Goal: Task Accomplishment & Management: Manage account settings

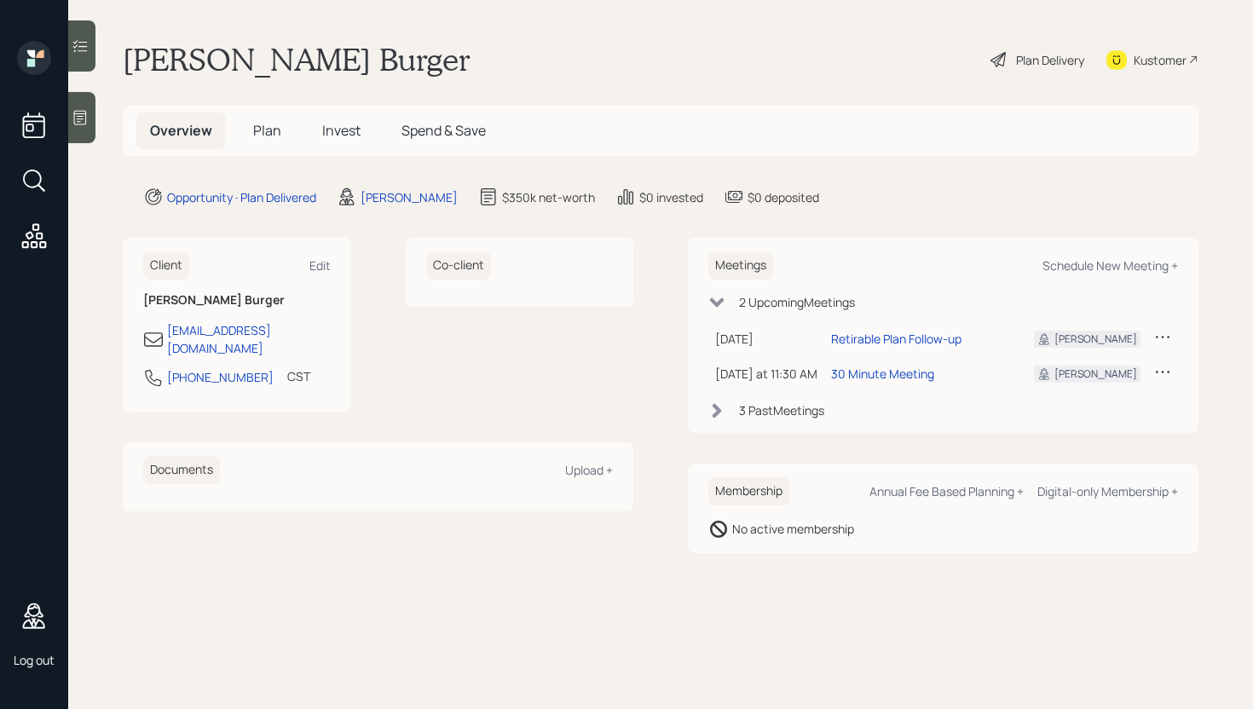
click at [262, 133] on span "Plan" at bounding box center [267, 130] width 28 height 19
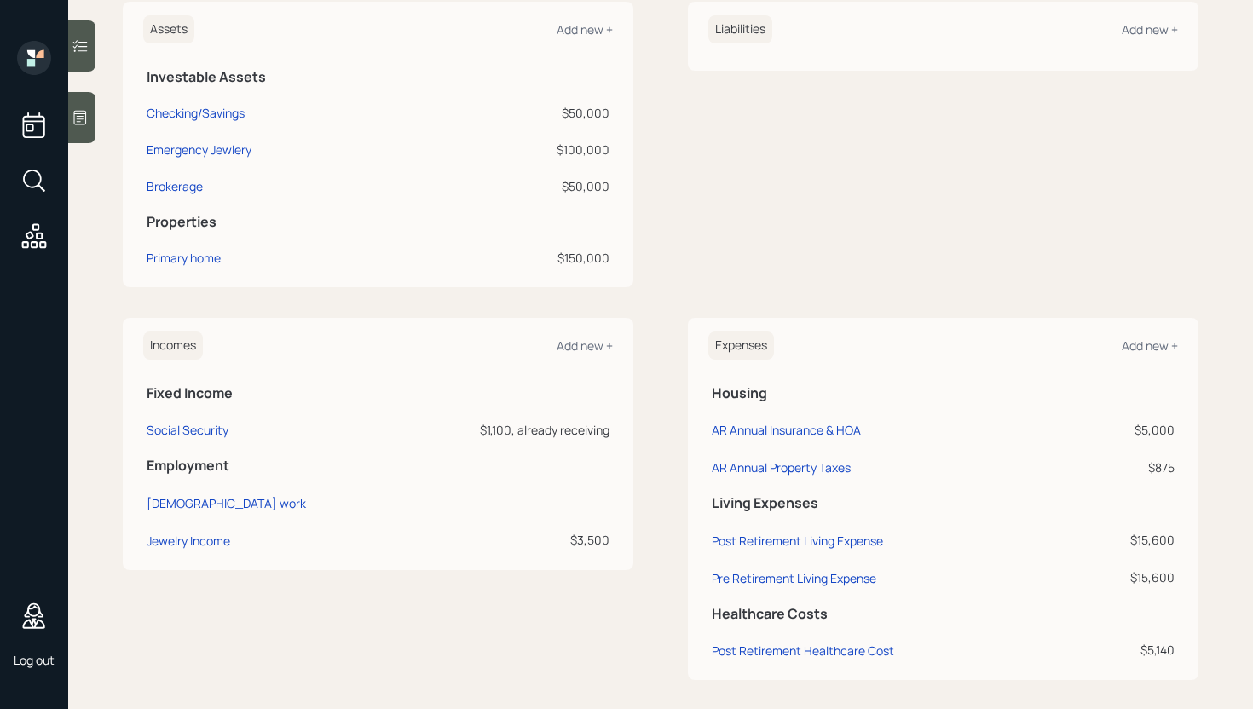
scroll to position [448, 0]
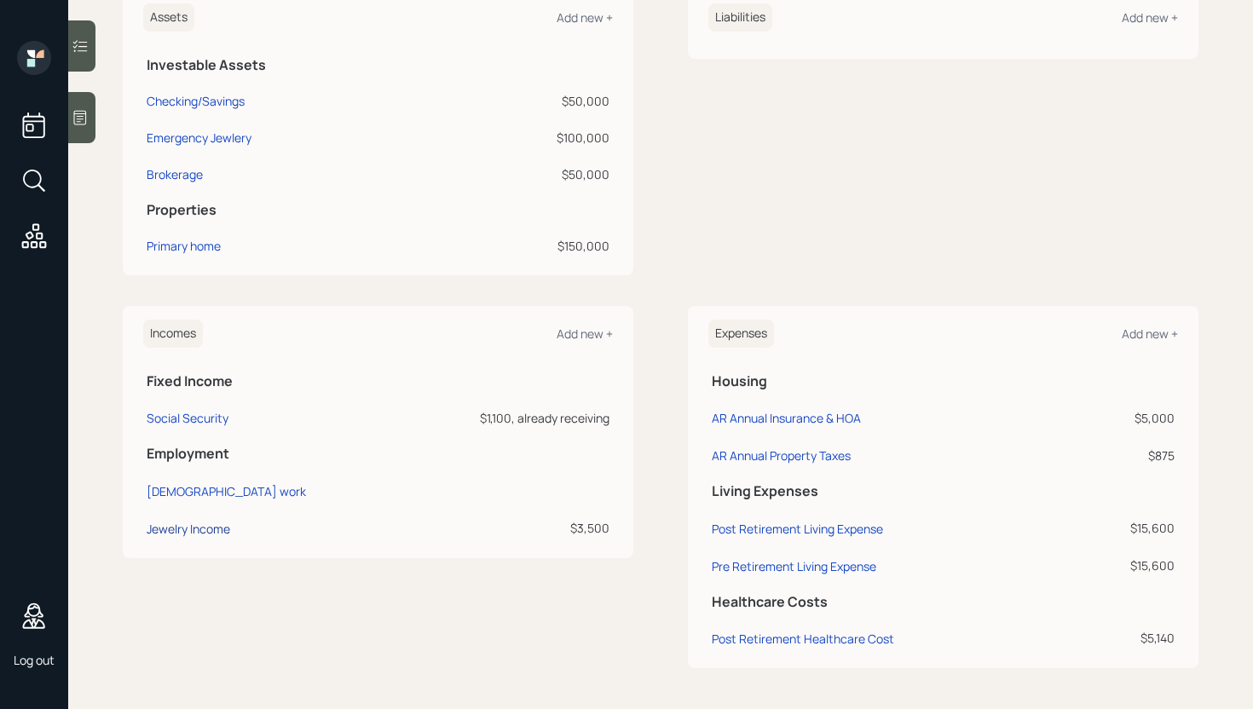
click at [213, 526] on div "Jewelry Income" at bounding box center [189, 529] width 84 height 16
select select "part_time"
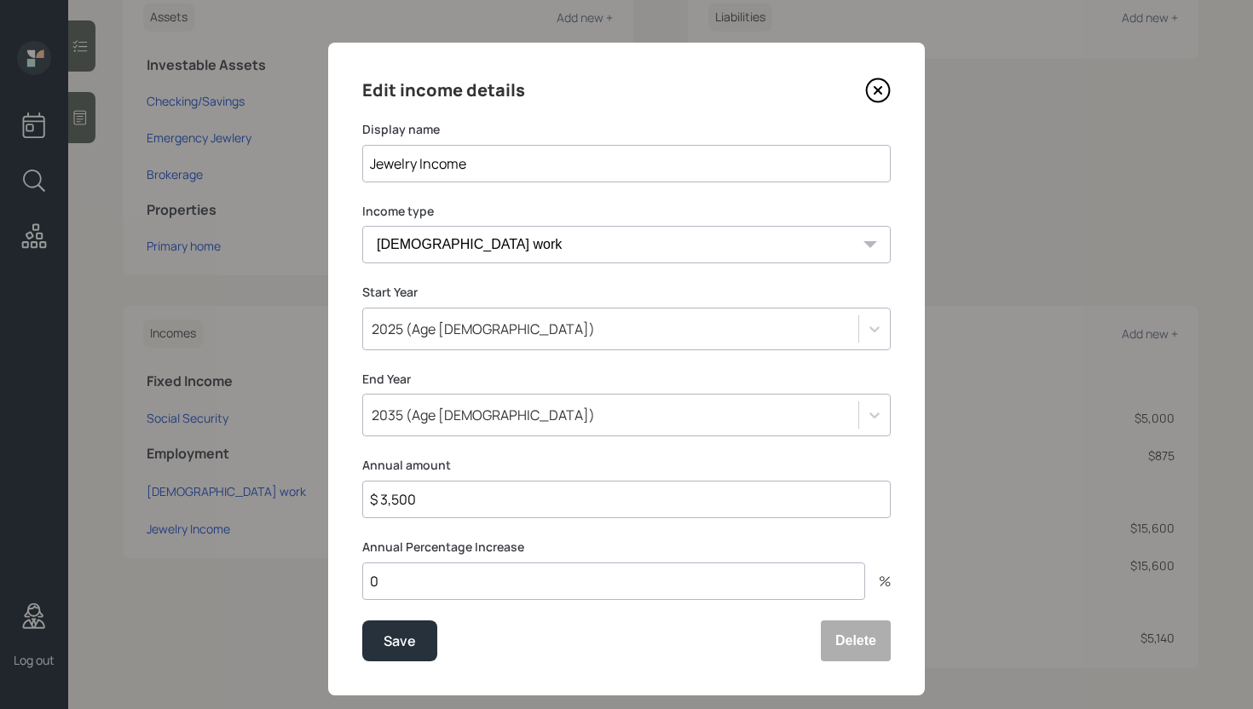
click at [885, 86] on icon at bounding box center [878, 91] width 26 height 26
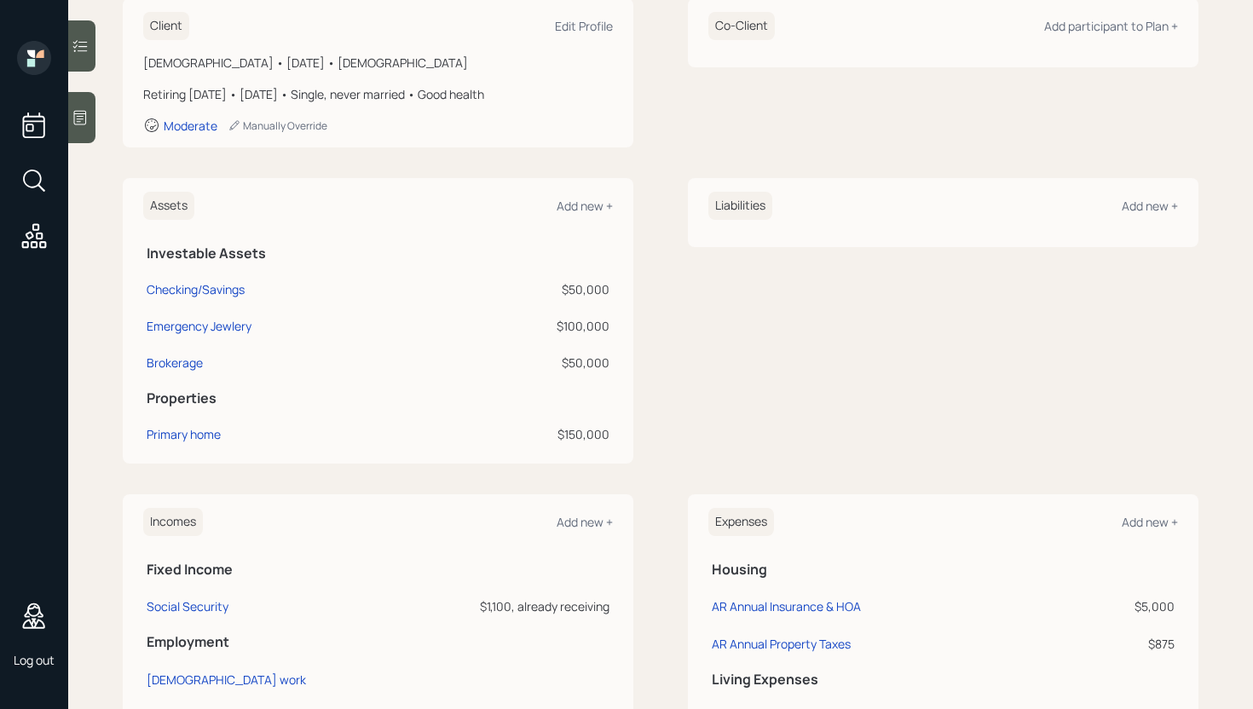
scroll to position [208, 0]
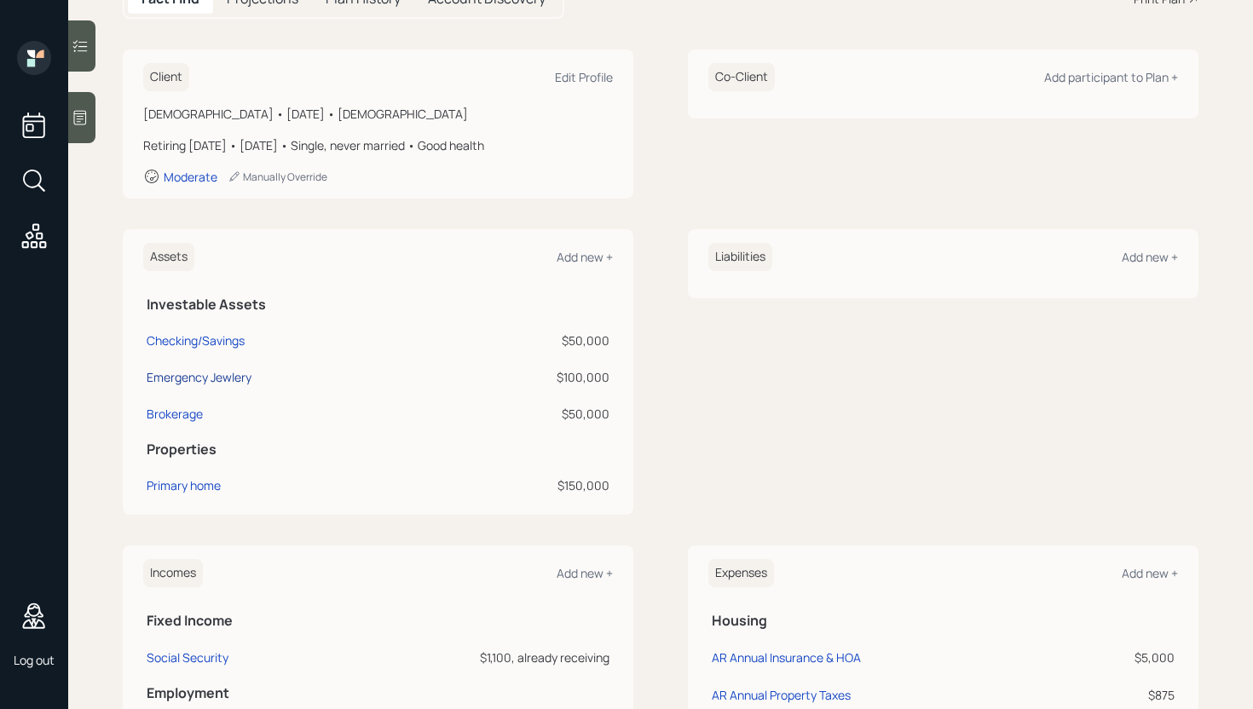
click at [212, 378] on div "Emergency Jewlery" at bounding box center [199, 377] width 105 height 18
select select "emergency_fund"
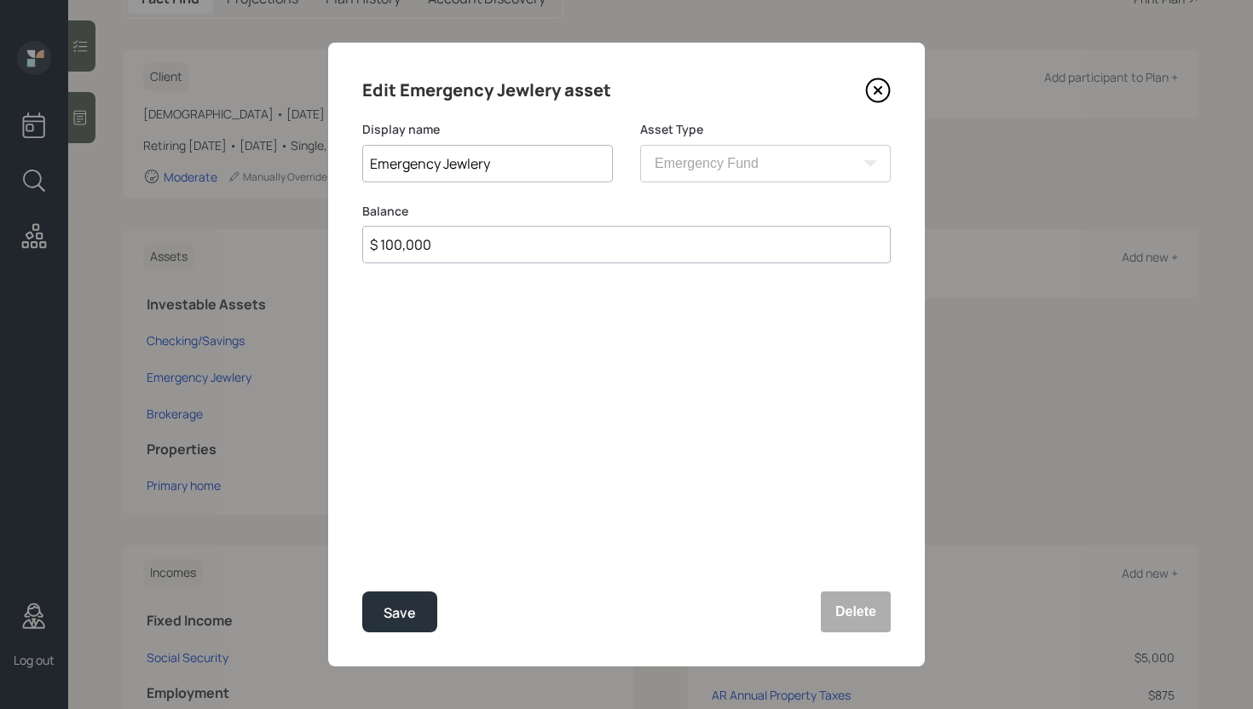
click at [873, 85] on icon at bounding box center [878, 91] width 26 height 26
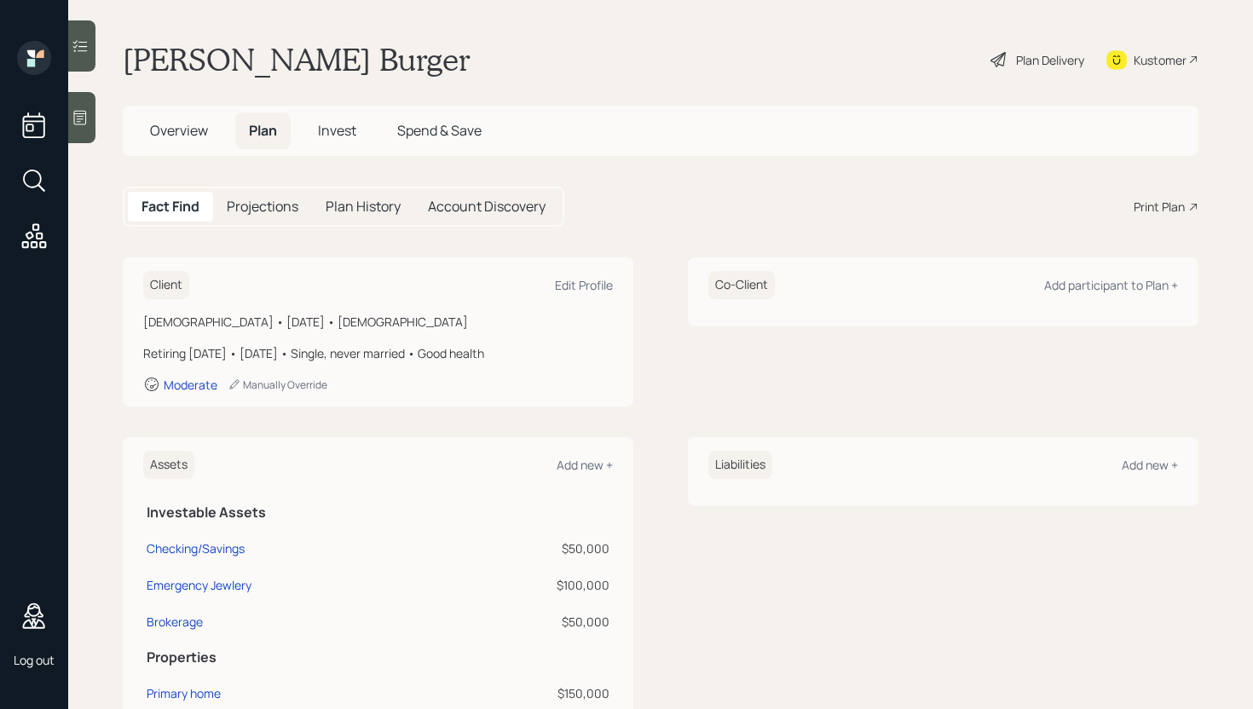
click at [256, 205] on h5 "Projections" at bounding box center [263, 207] width 72 height 16
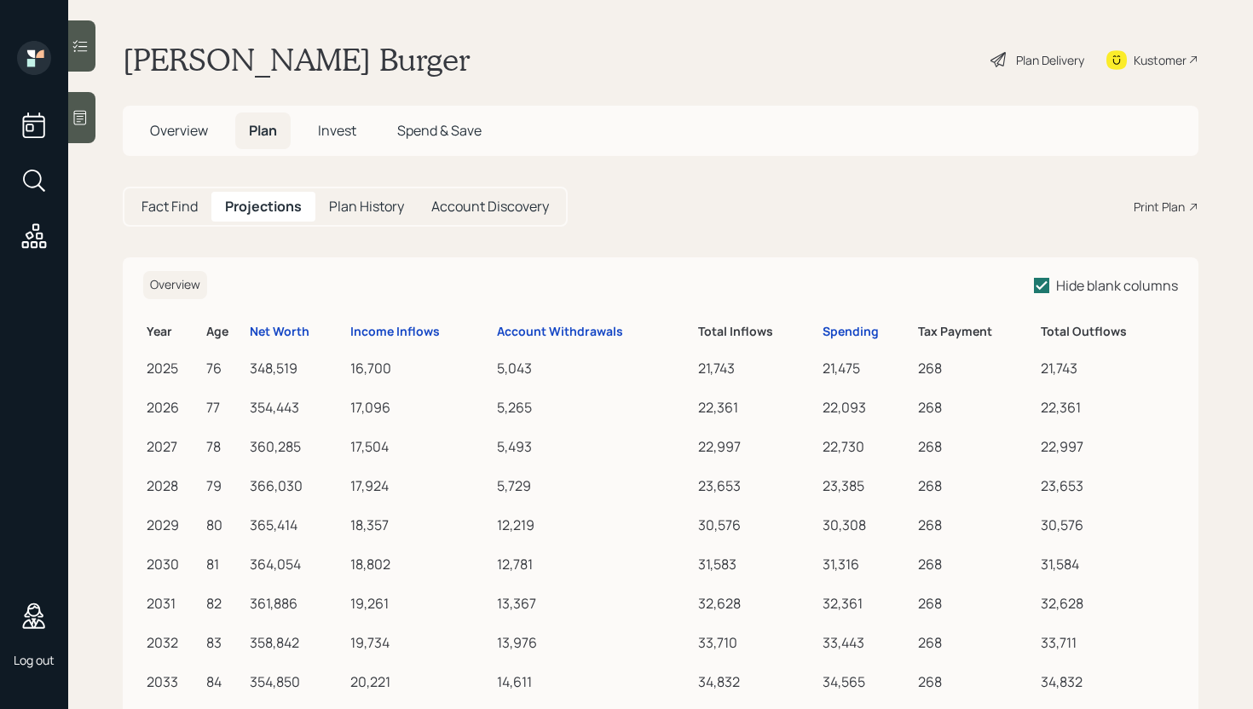
click at [339, 140] on span "Invest" at bounding box center [337, 130] width 38 height 19
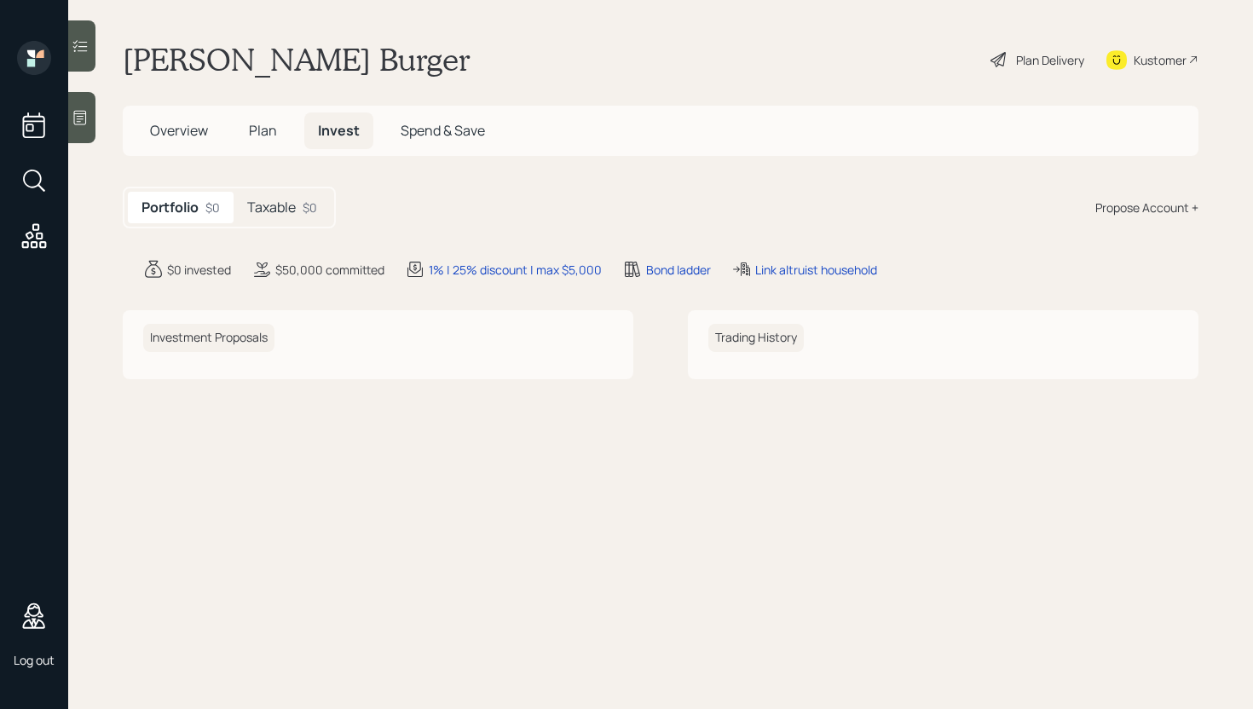
click at [1038, 64] on div "Plan Delivery" at bounding box center [1050, 60] width 68 height 18
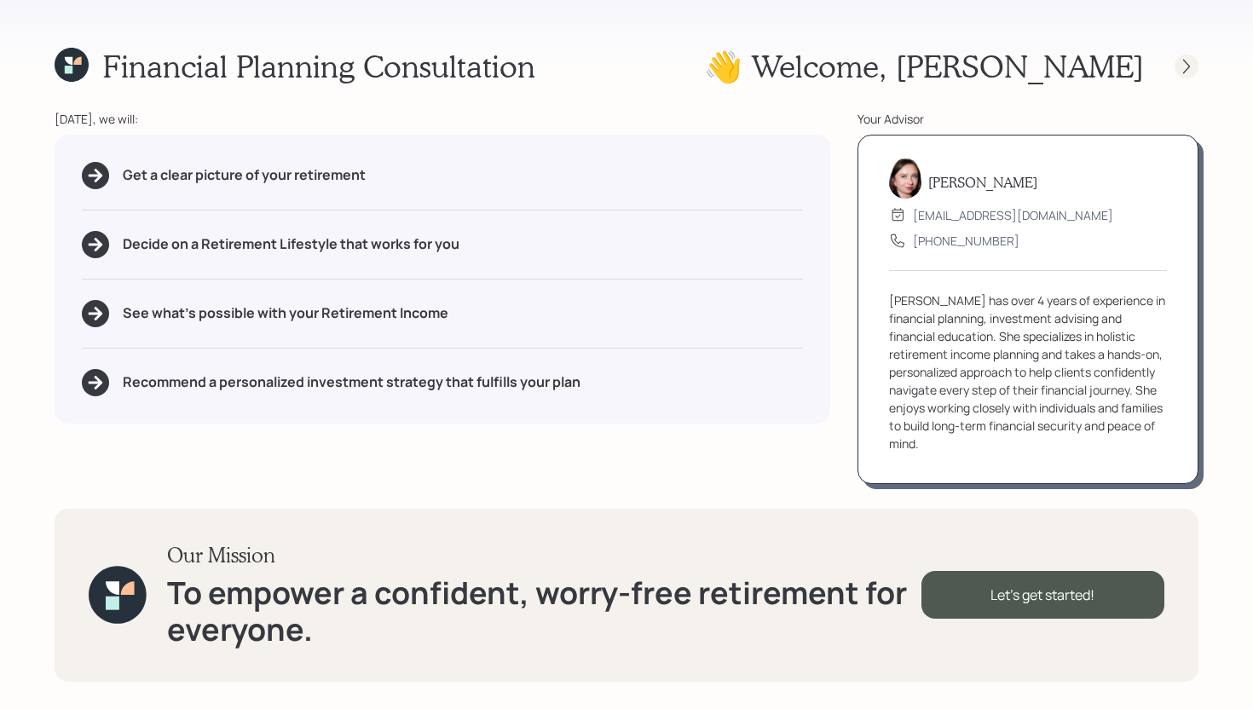
click at [1191, 59] on icon at bounding box center [1186, 66] width 17 height 17
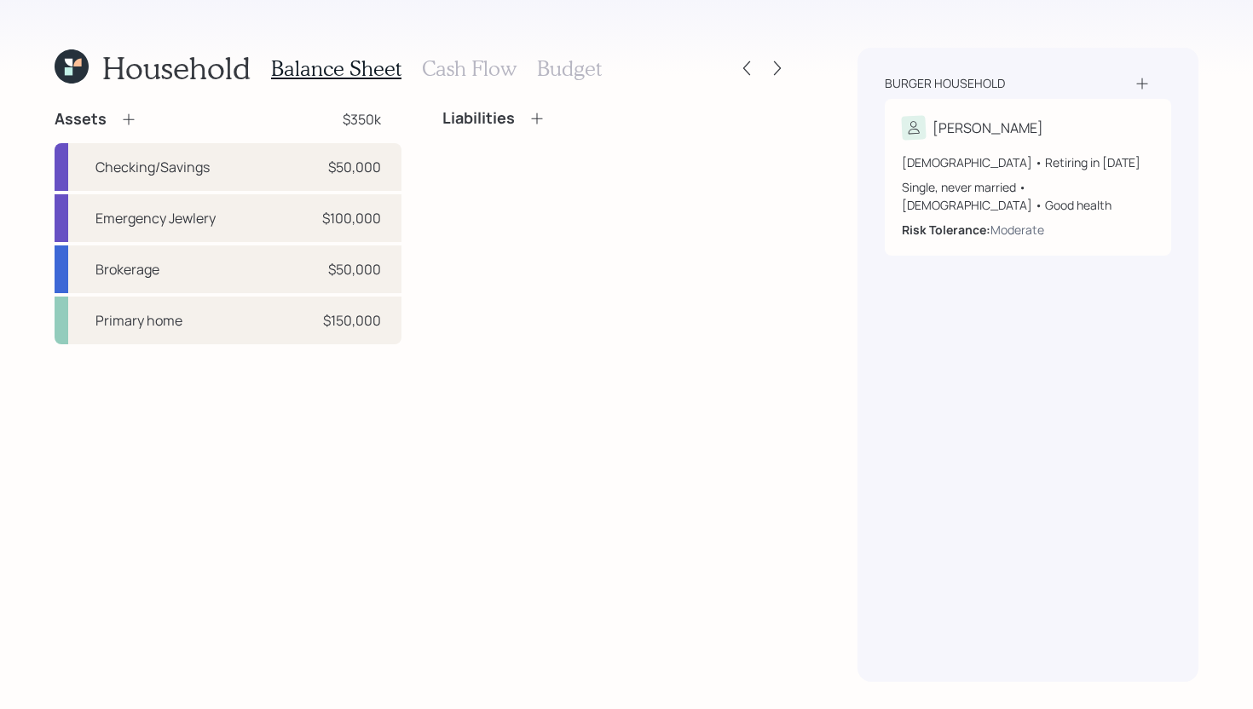
click at [472, 76] on h3 "Cash Flow" at bounding box center [469, 68] width 95 height 25
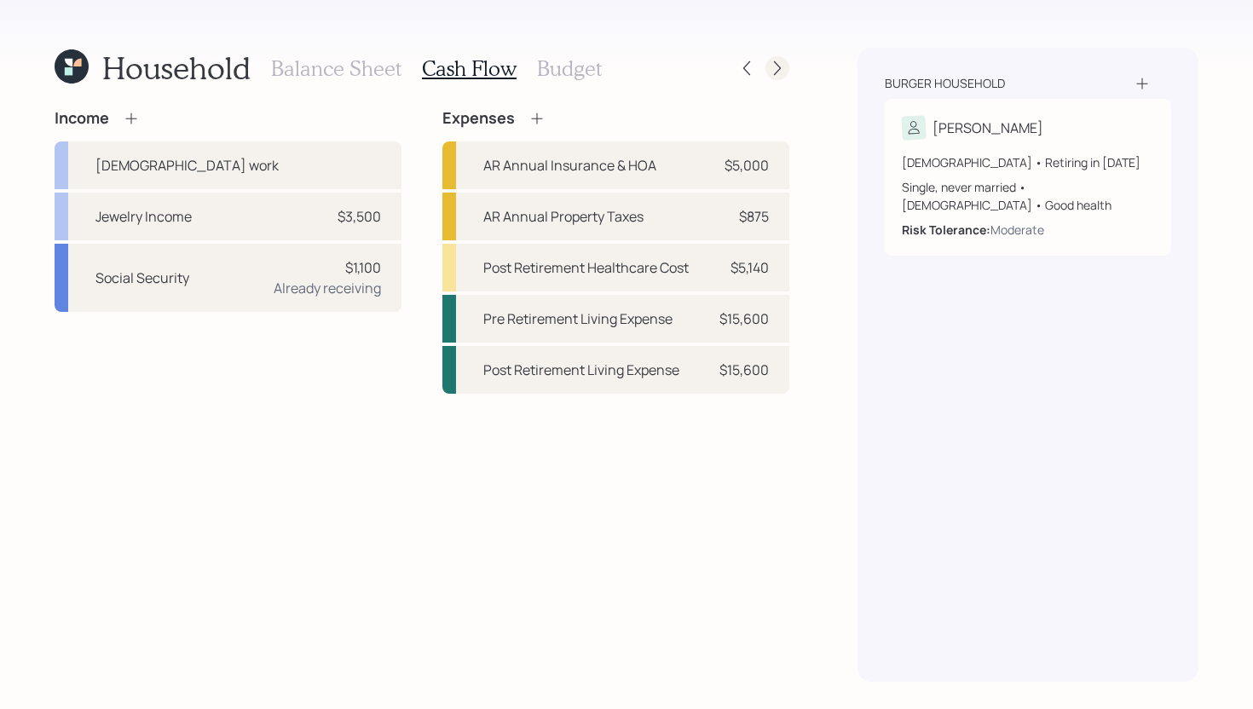
click at [773, 67] on icon at bounding box center [777, 68] width 17 height 17
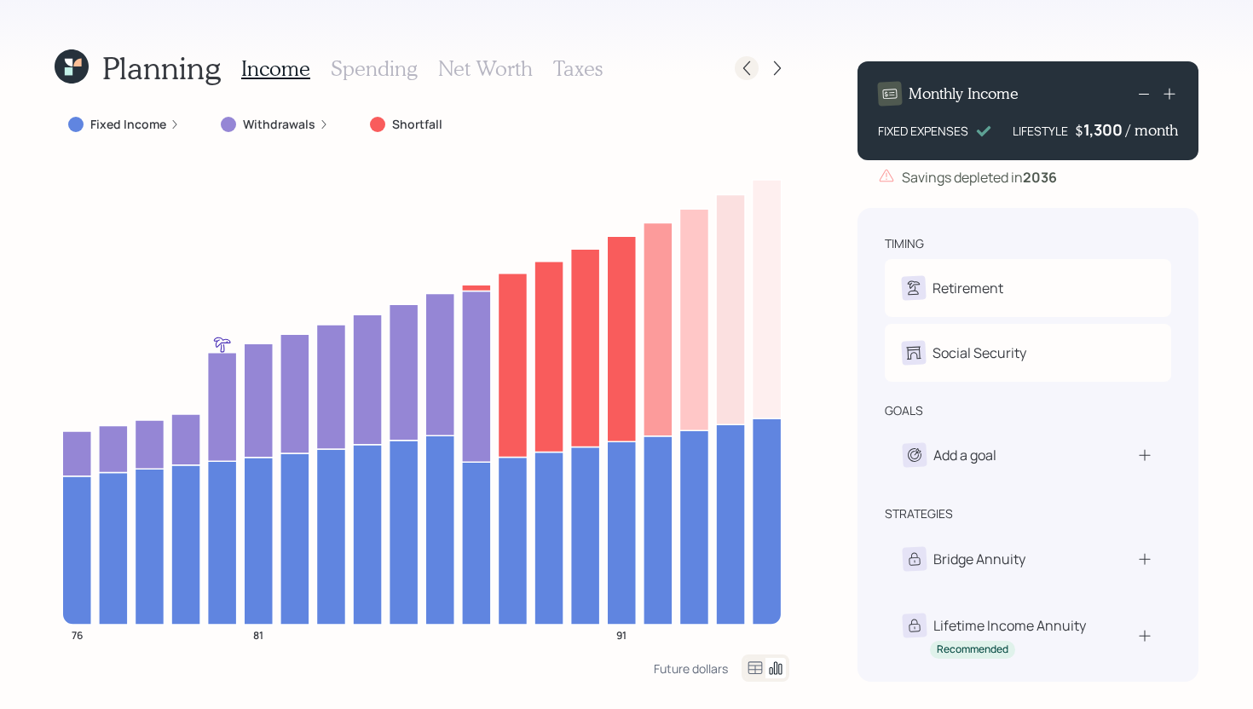
click at [748, 70] on icon at bounding box center [746, 68] width 17 height 17
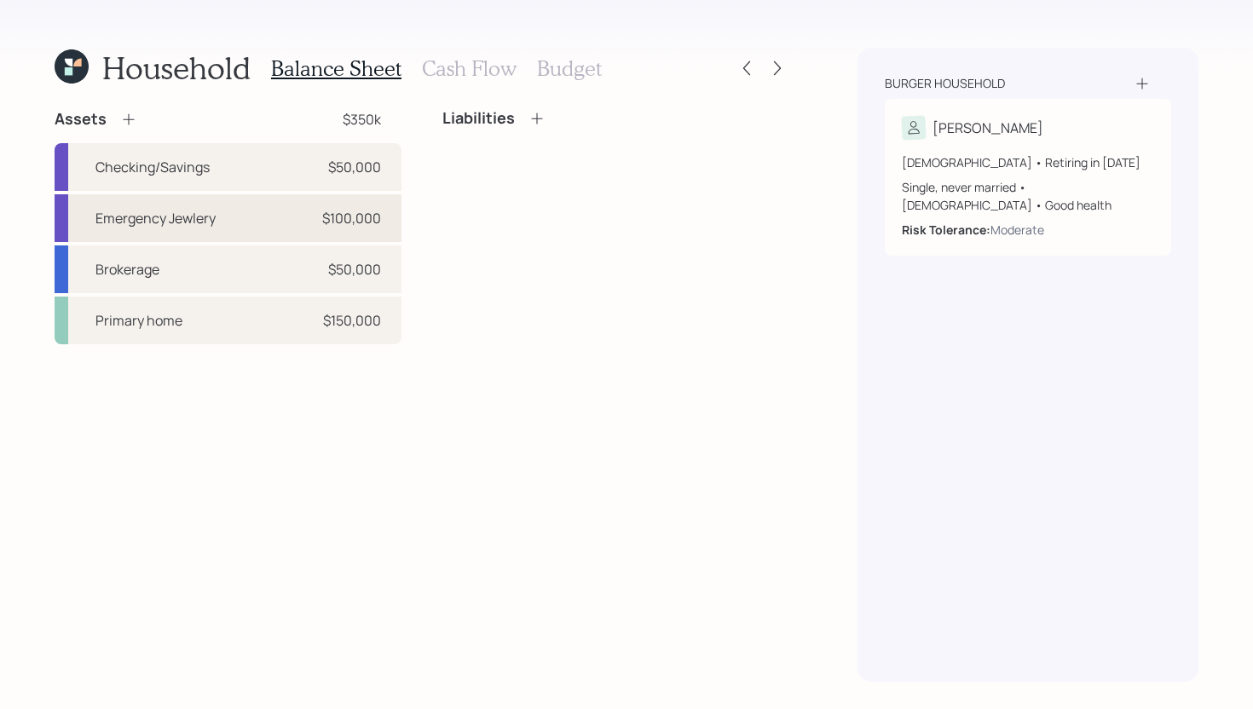
click at [287, 218] on div "Emergency Jewlery $100,000" at bounding box center [228, 218] width 347 height 48
select select "emergency_fund"
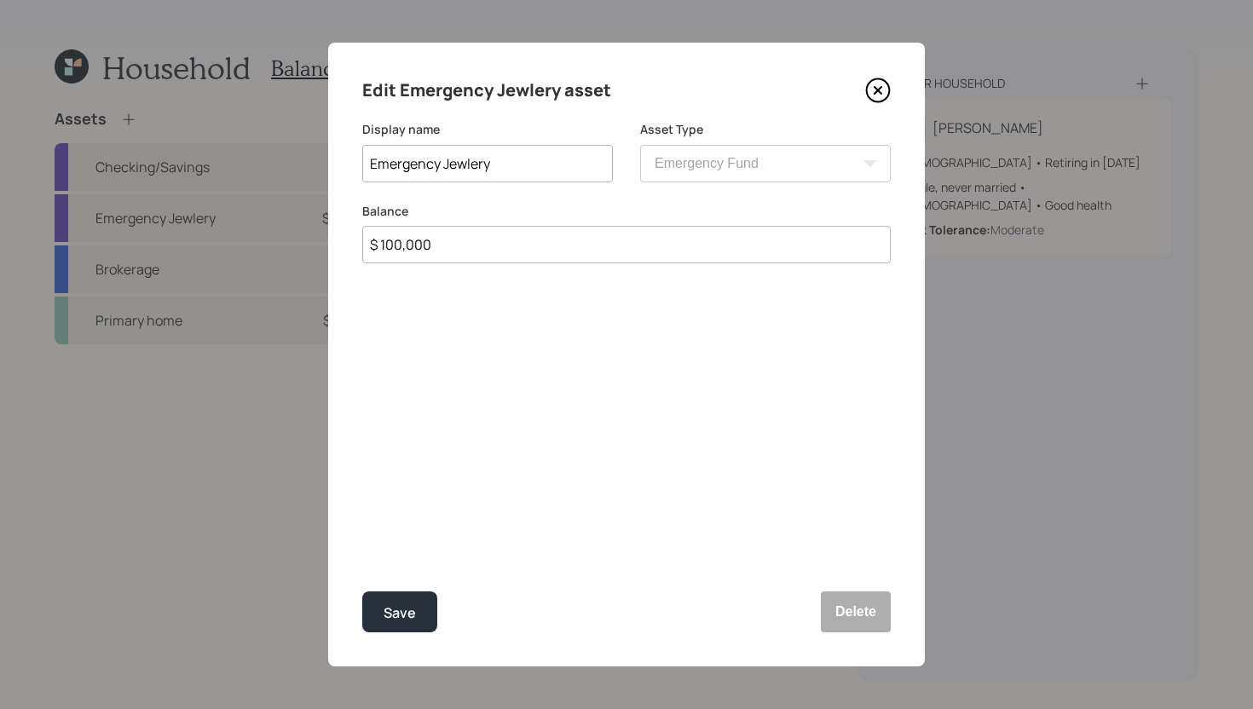
click at [877, 88] on icon at bounding box center [878, 90] width 7 height 7
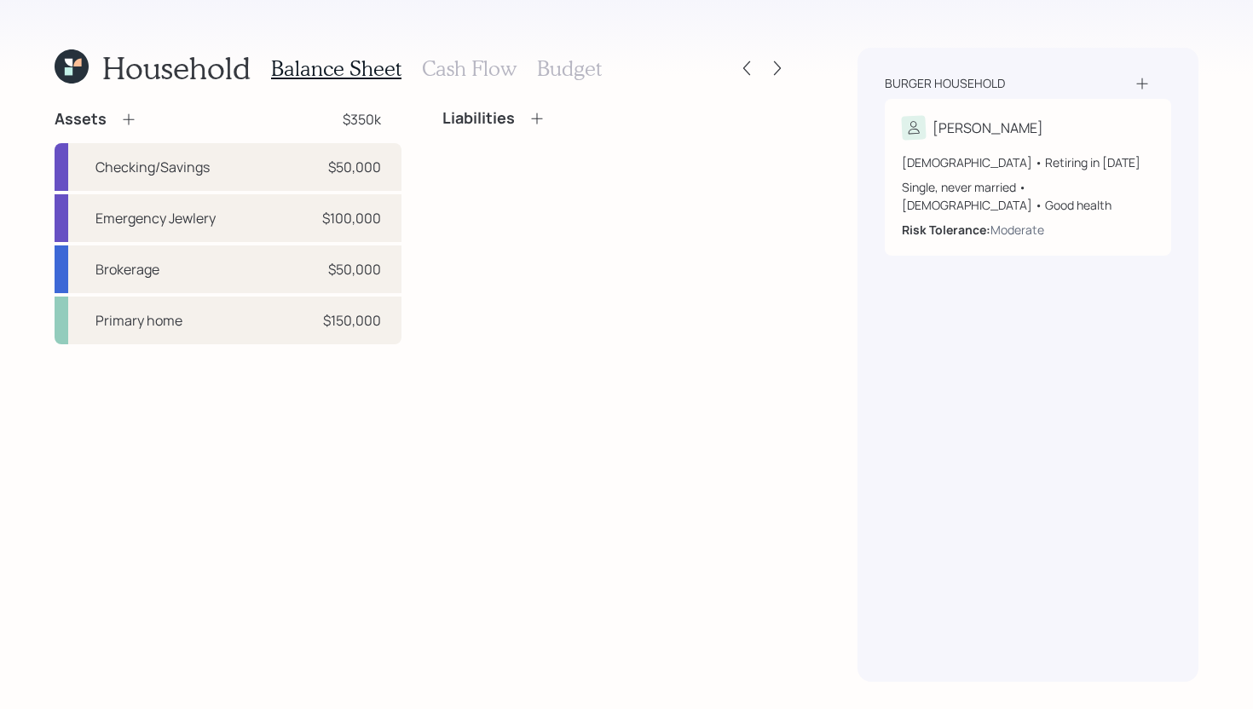
click at [789, 72] on div at bounding box center [778, 68] width 24 height 24
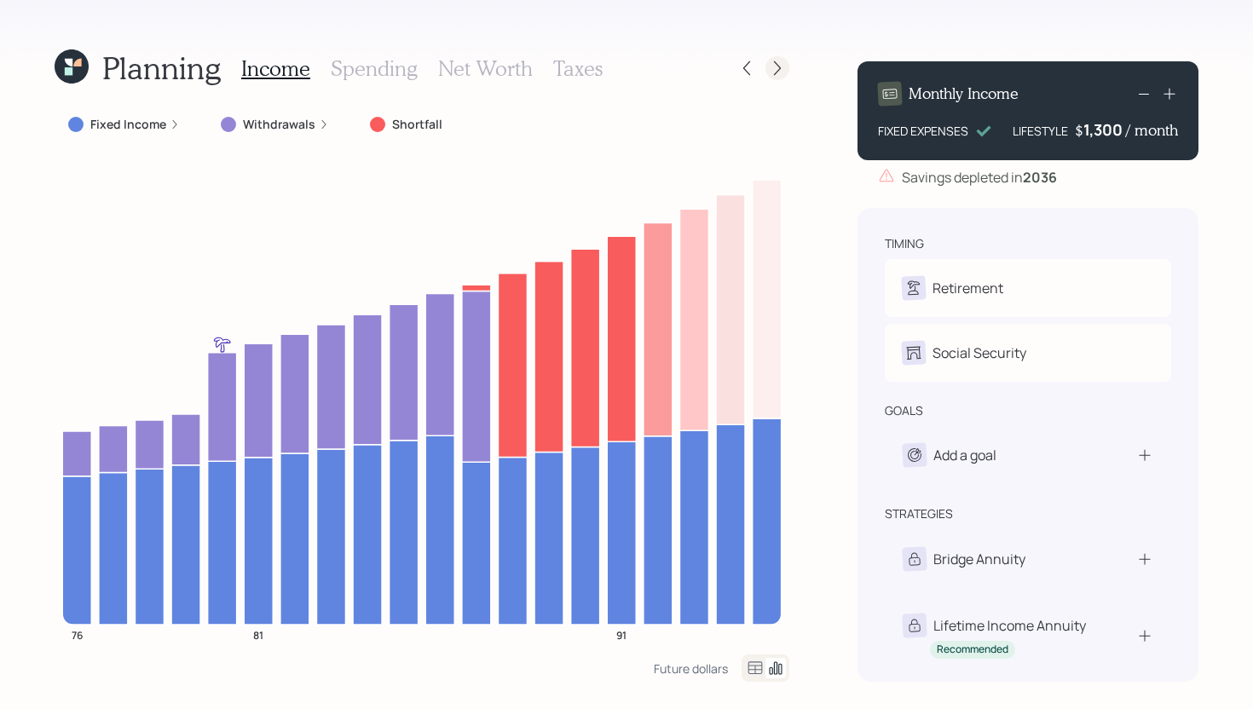
click at [778, 64] on icon at bounding box center [777, 68] width 17 height 17
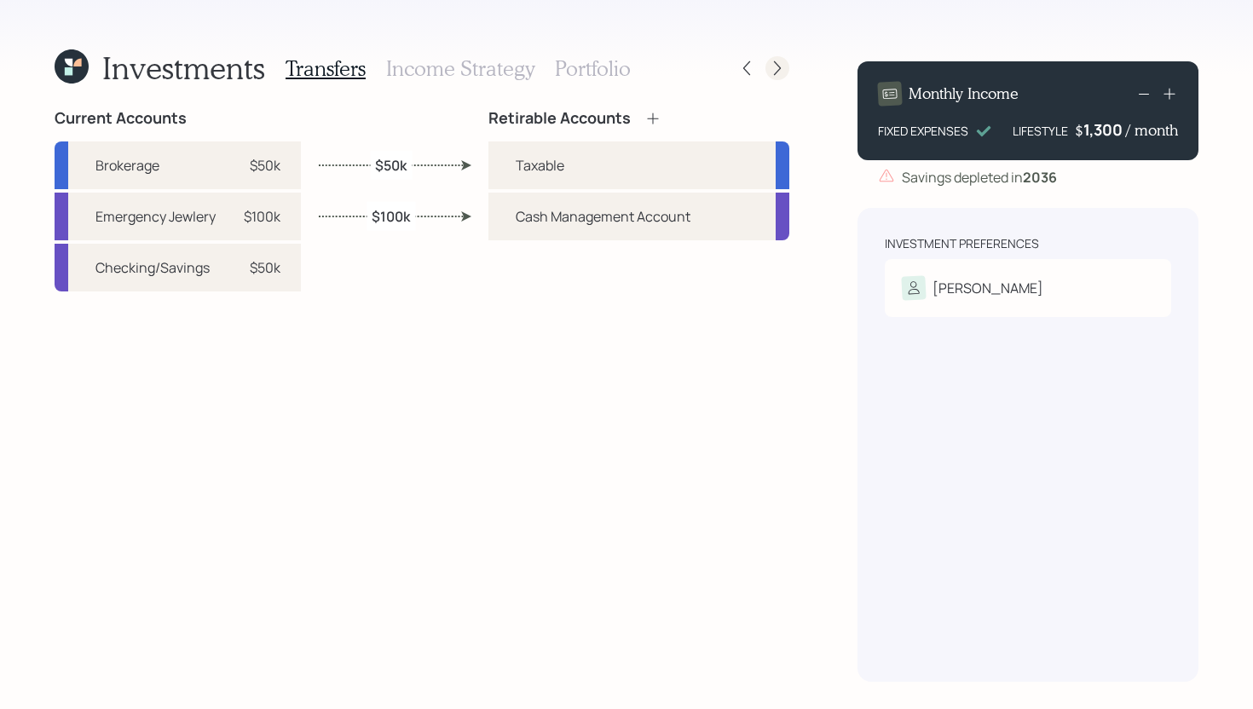
click at [772, 62] on icon at bounding box center [777, 68] width 17 height 17
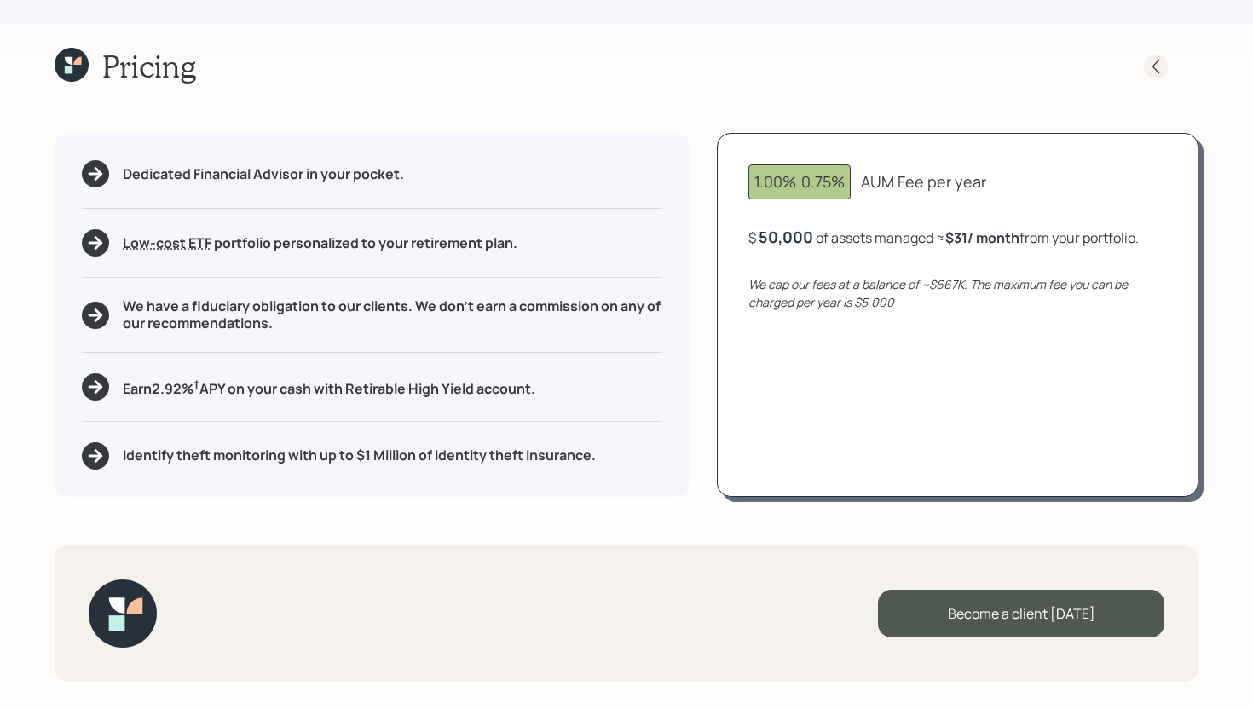
click at [1157, 67] on icon at bounding box center [1156, 66] width 17 height 17
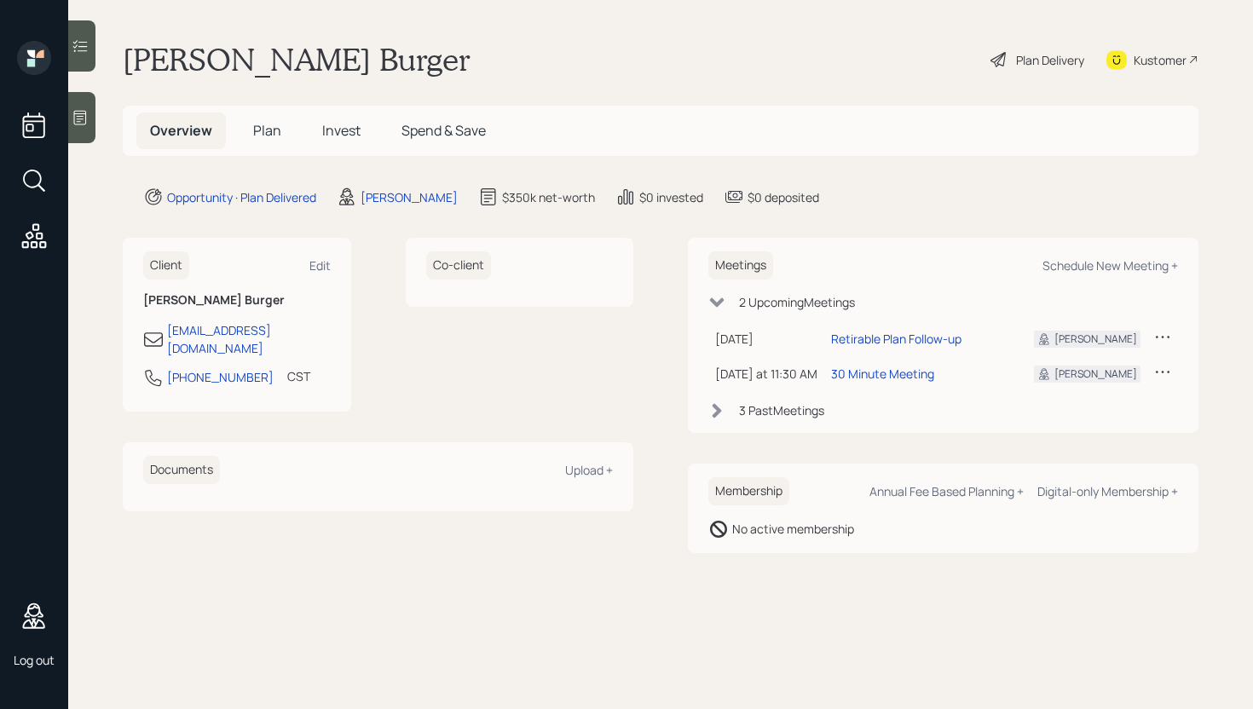
click at [265, 129] on span "Plan" at bounding box center [267, 130] width 28 height 19
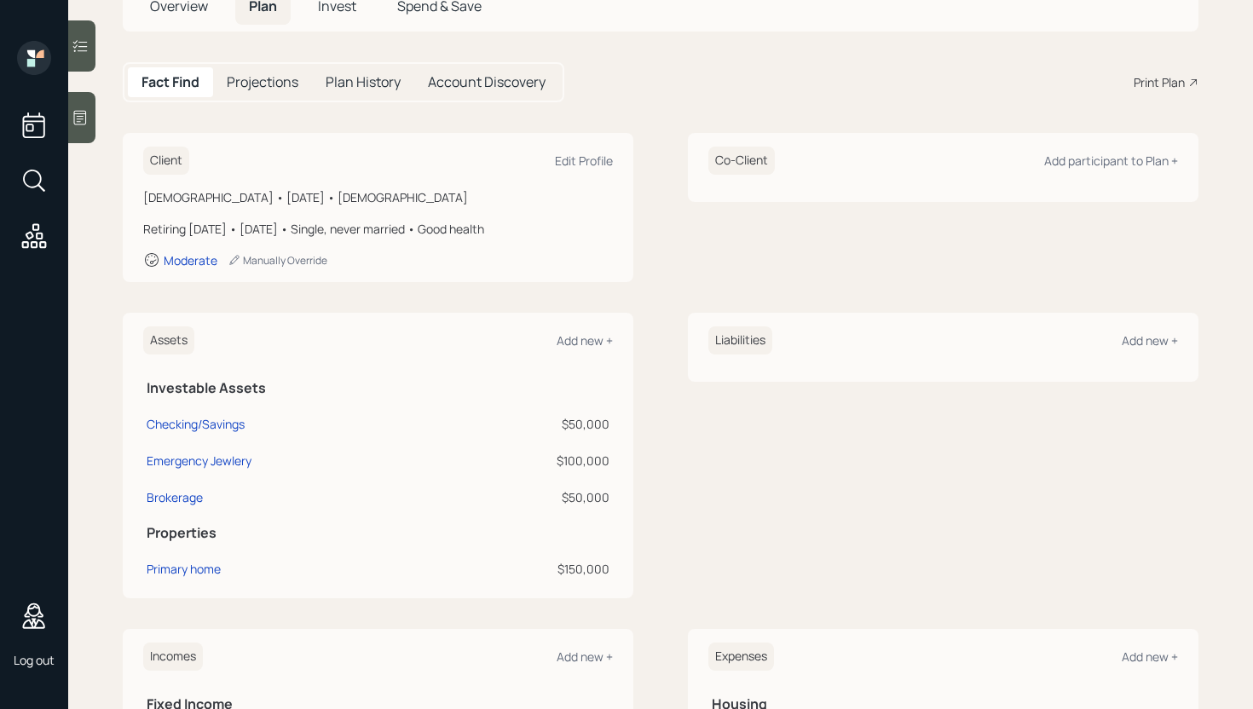
scroll to position [133, 0]
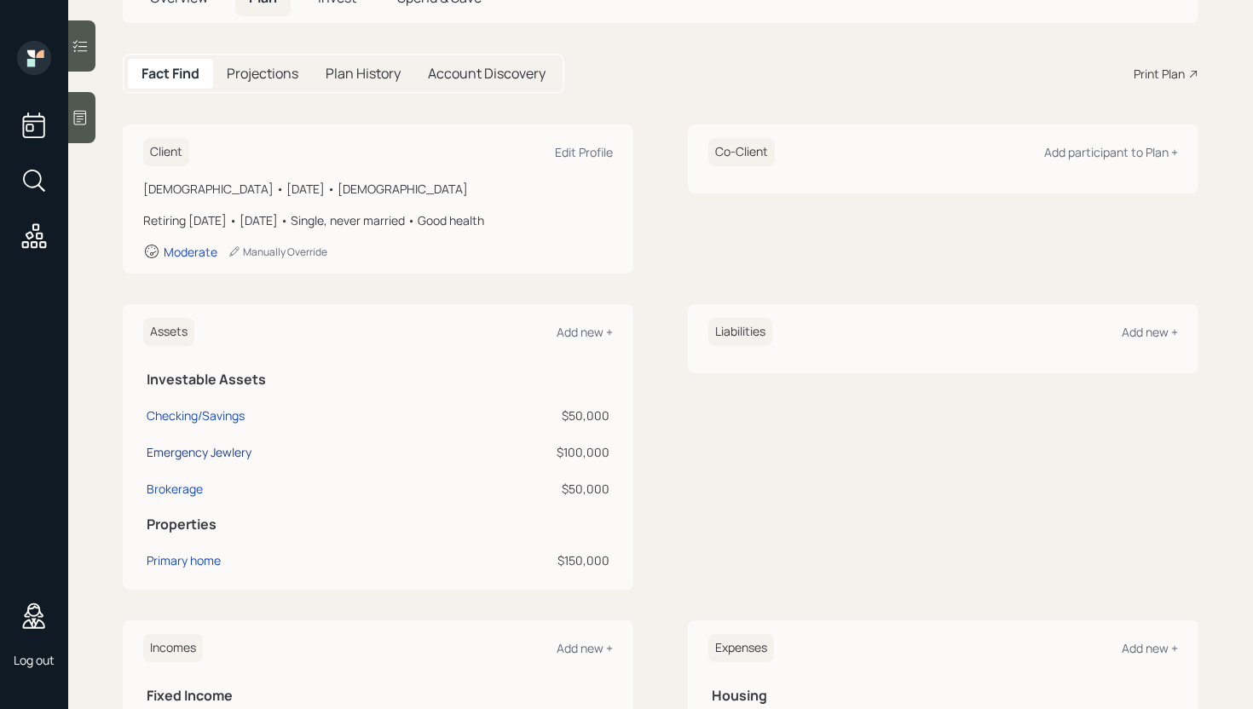
click at [244, 455] on div "Emergency Jewlery" at bounding box center [199, 452] width 105 height 18
select select "emergency_fund"
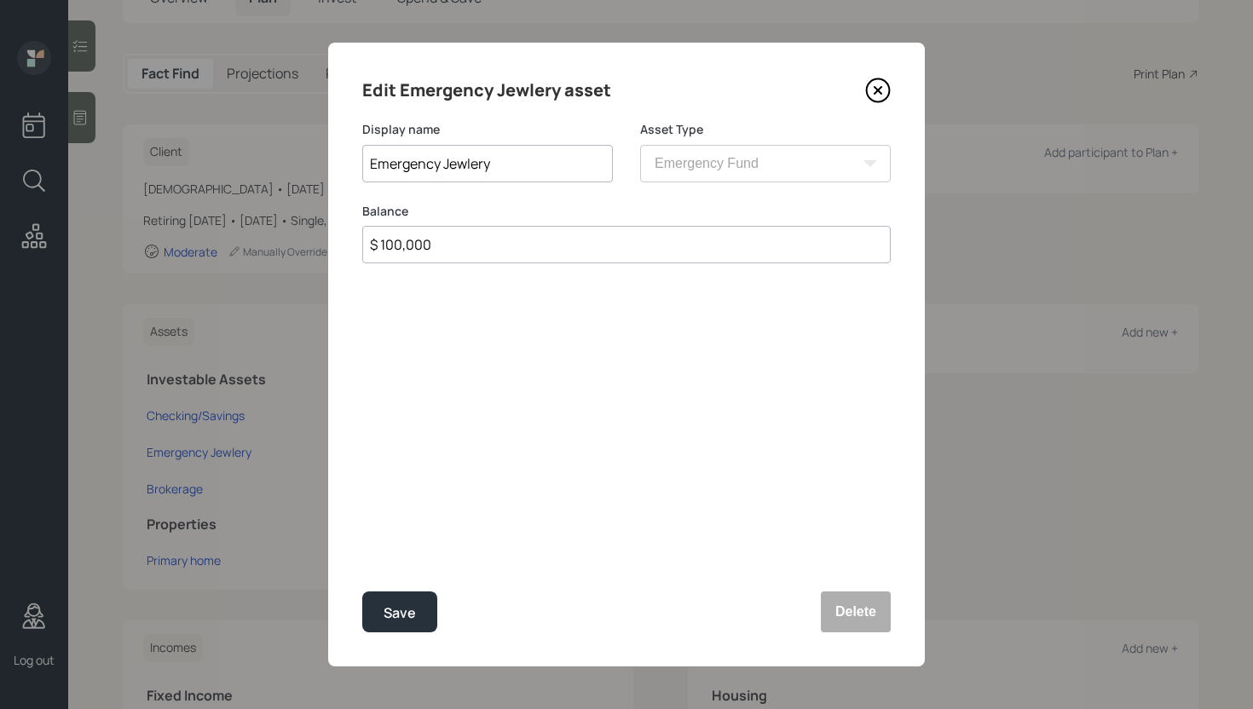
click at [715, 88] on icon at bounding box center [878, 90] width 7 height 7
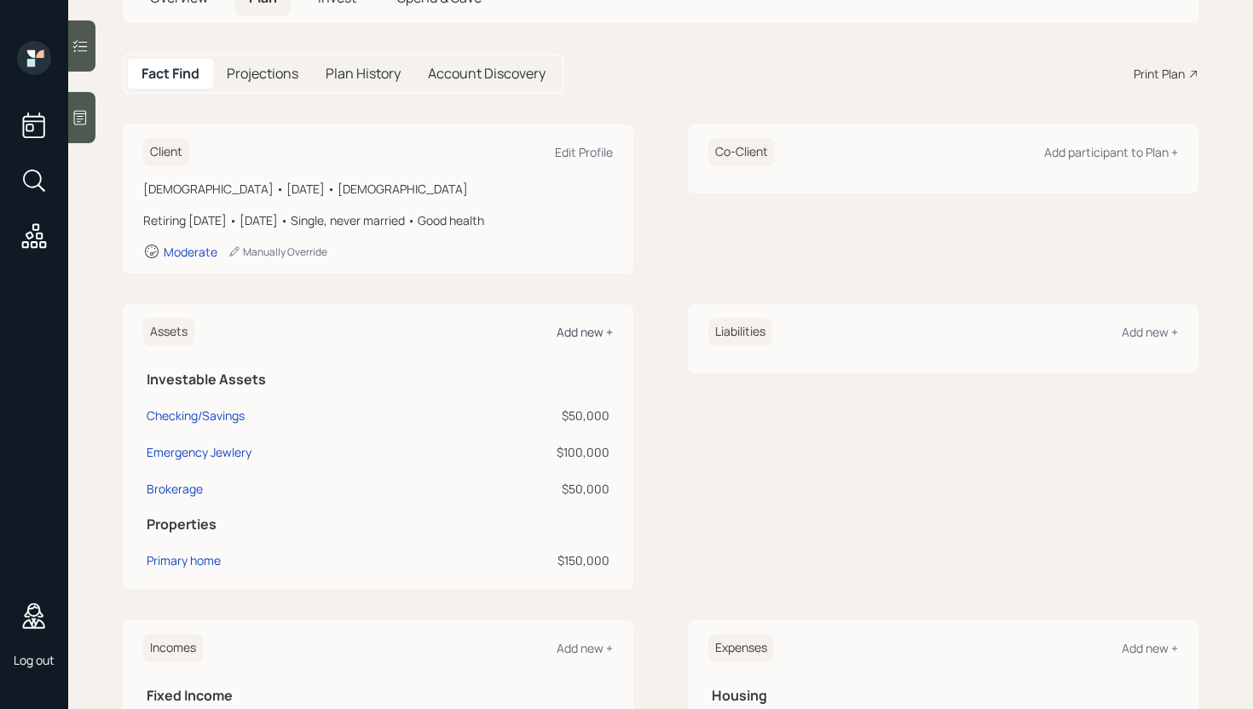
click at [587, 330] on div "Add new +" at bounding box center [585, 332] width 56 height 16
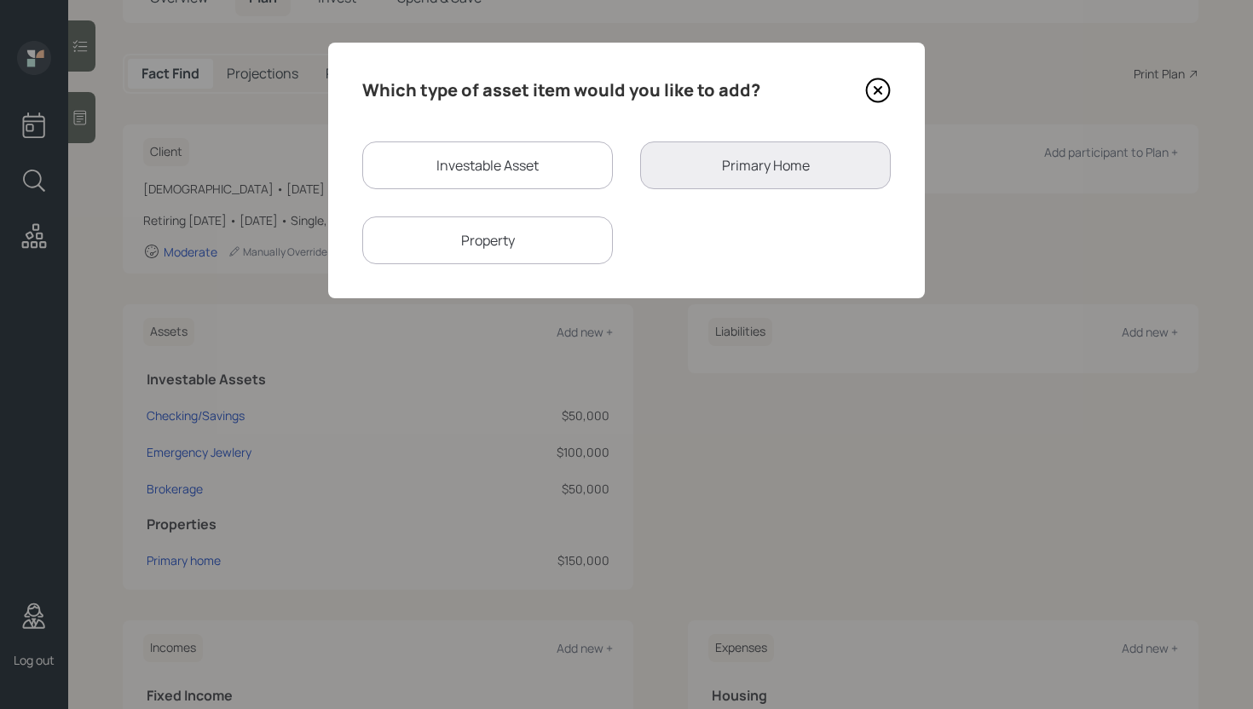
click at [509, 165] on div "Investable Asset" at bounding box center [487, 166] width 251 height 48
select select "taxable"
select select "balanced"
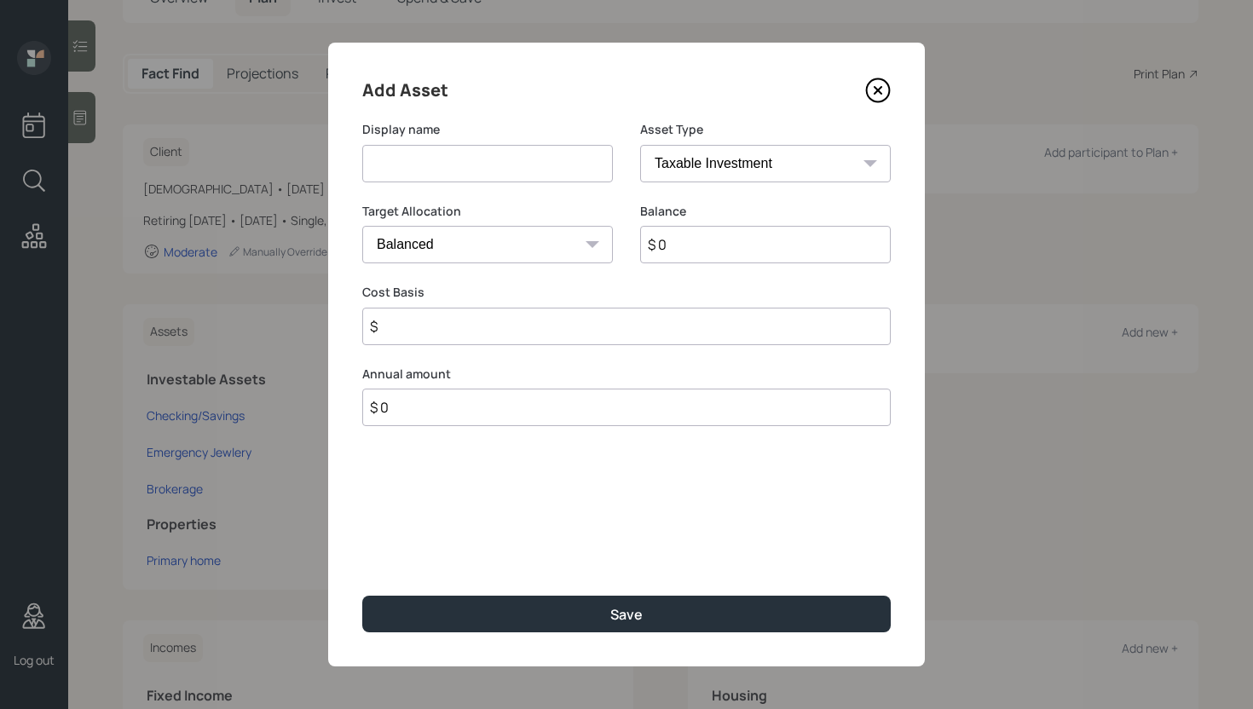
click at [696, 161] on select "SEP IRA IRA Roth IRA 401(k) Roth 401(k) 403(b) Roth 403(b) 457(b) Roth 457(b) H…" at bounding box center [765, 164] width 251 height 38
click at [715, 89] on icon at bounding box center [878, 90] width 7 height 7
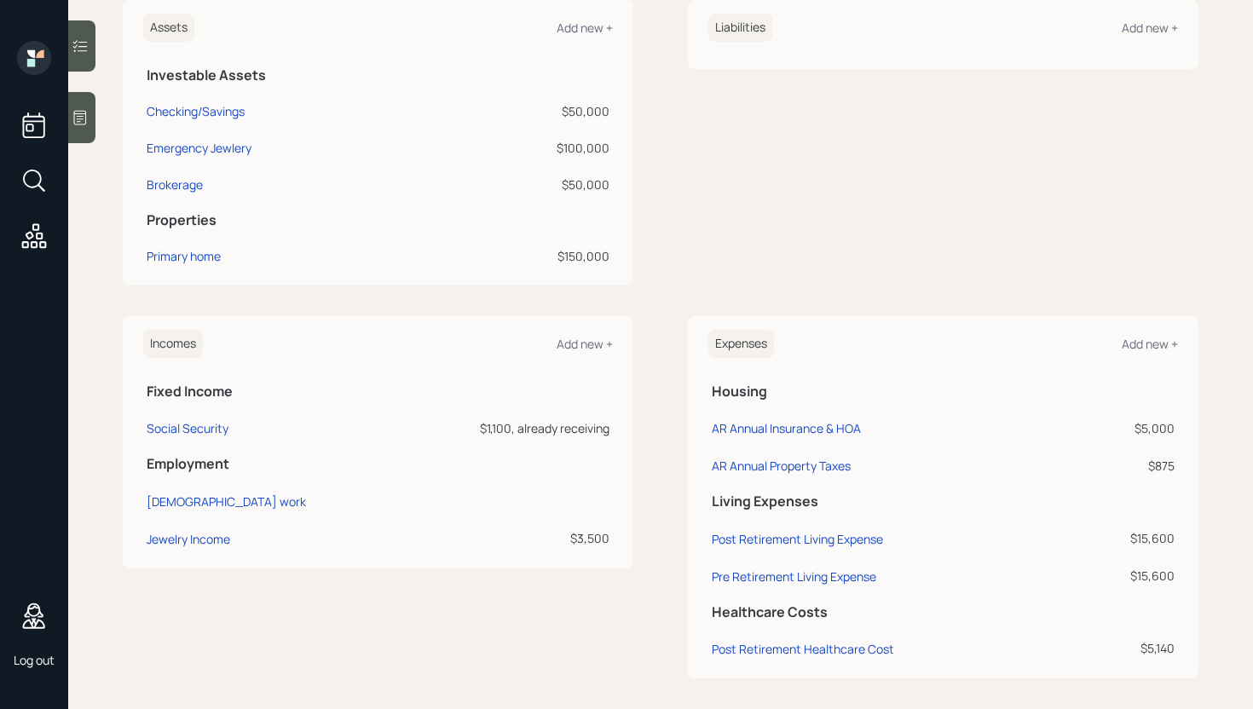
scroll to position [448, 0]
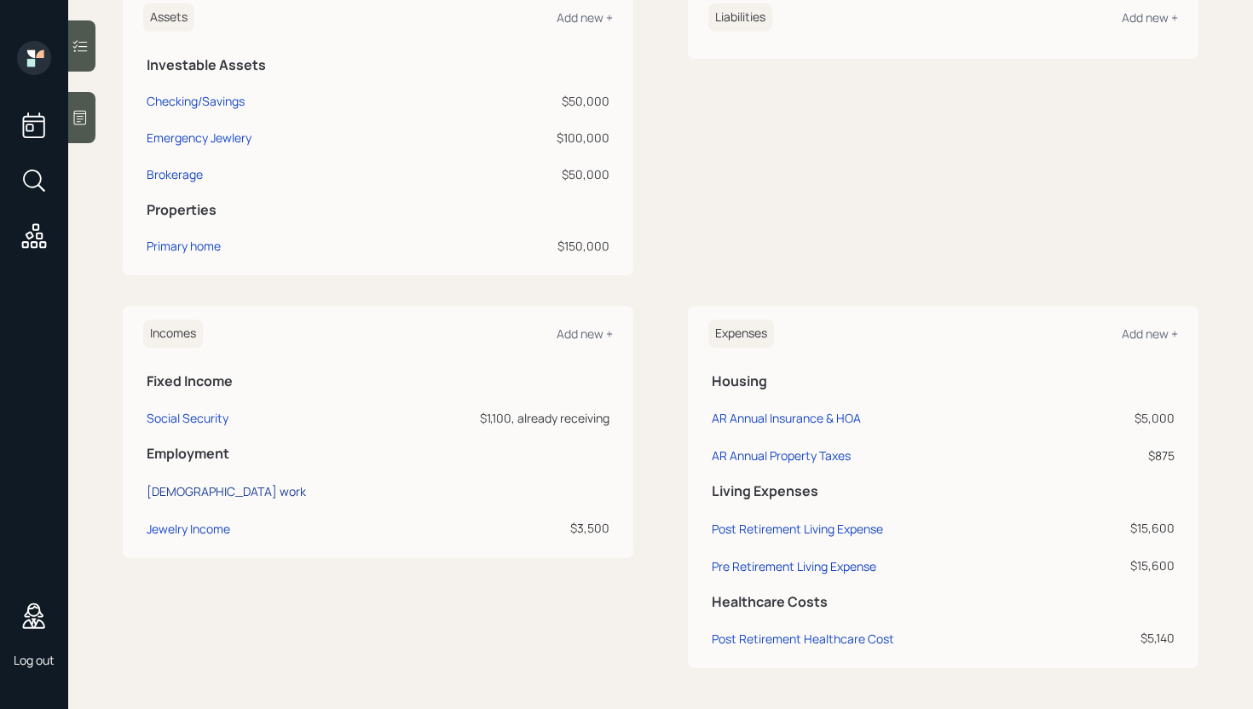
click at [208, 490] on div "Full-time work" at bounding box center [226, 491] width 159 height 16
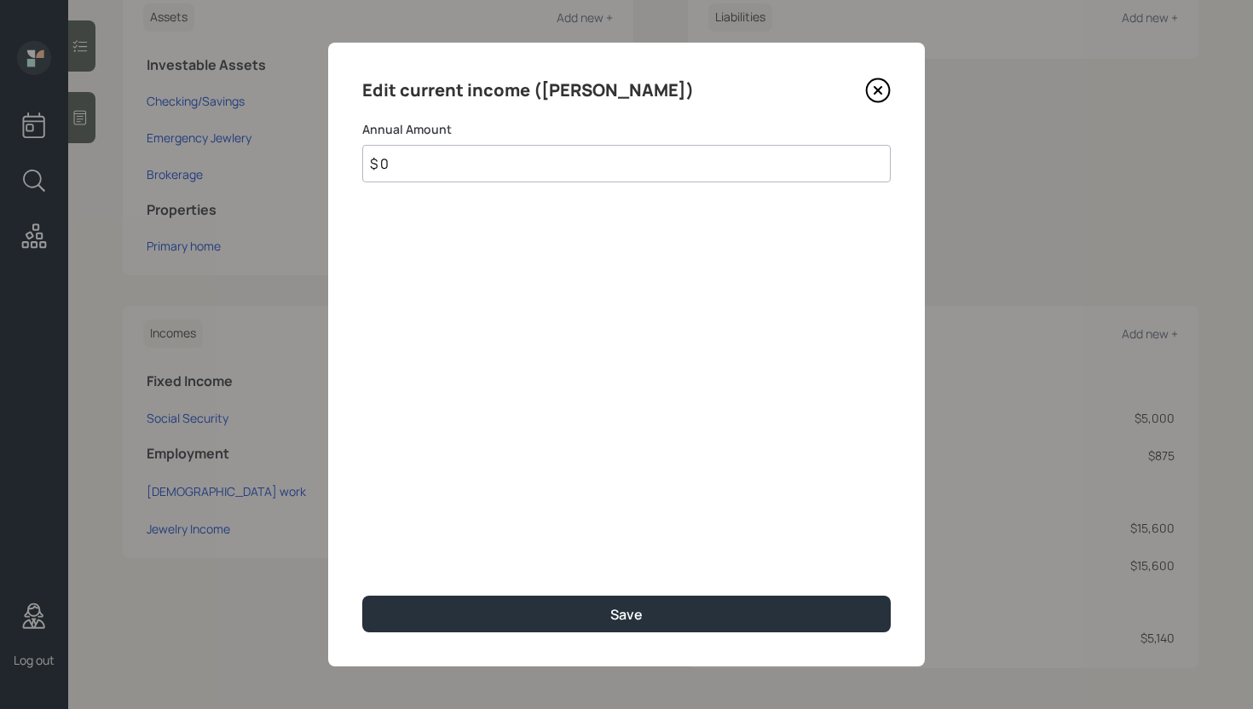
click at [715, 84] on icon at bounding box center [878, 91] width 26 height 26
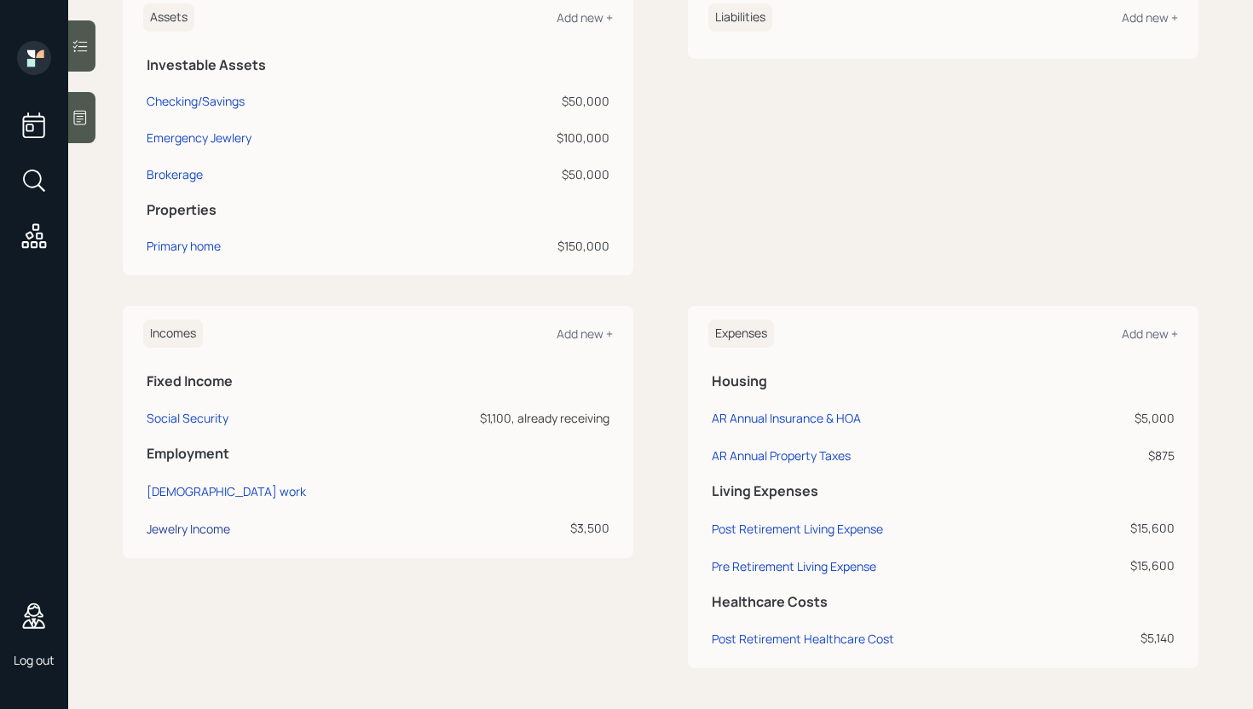
click at [208, 531] on div "Jewelry Income" at bounding box center [189, 529] width 84 height 16
select select "part_time"
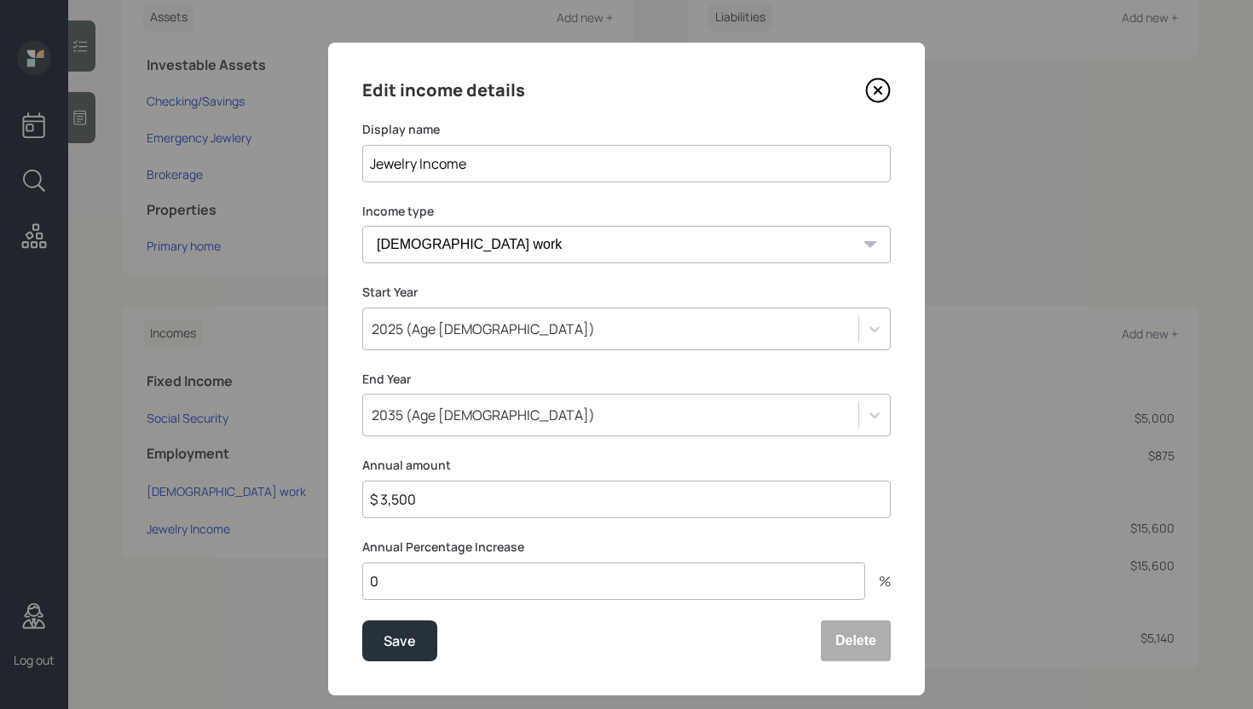
click at [715, 90] on icon at bounding box center [878, 91] width 26 height 26
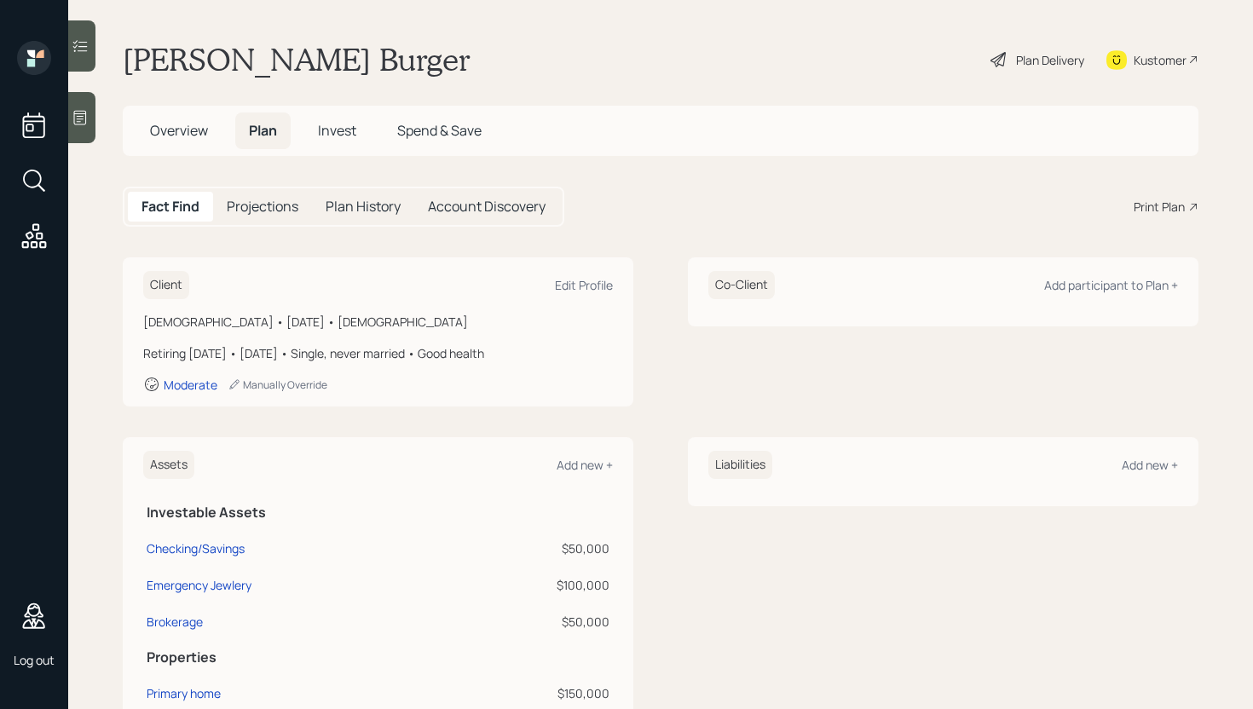
click at [336, 122] on span "Invest" at bounding box center [337, 130] width 38 height 19
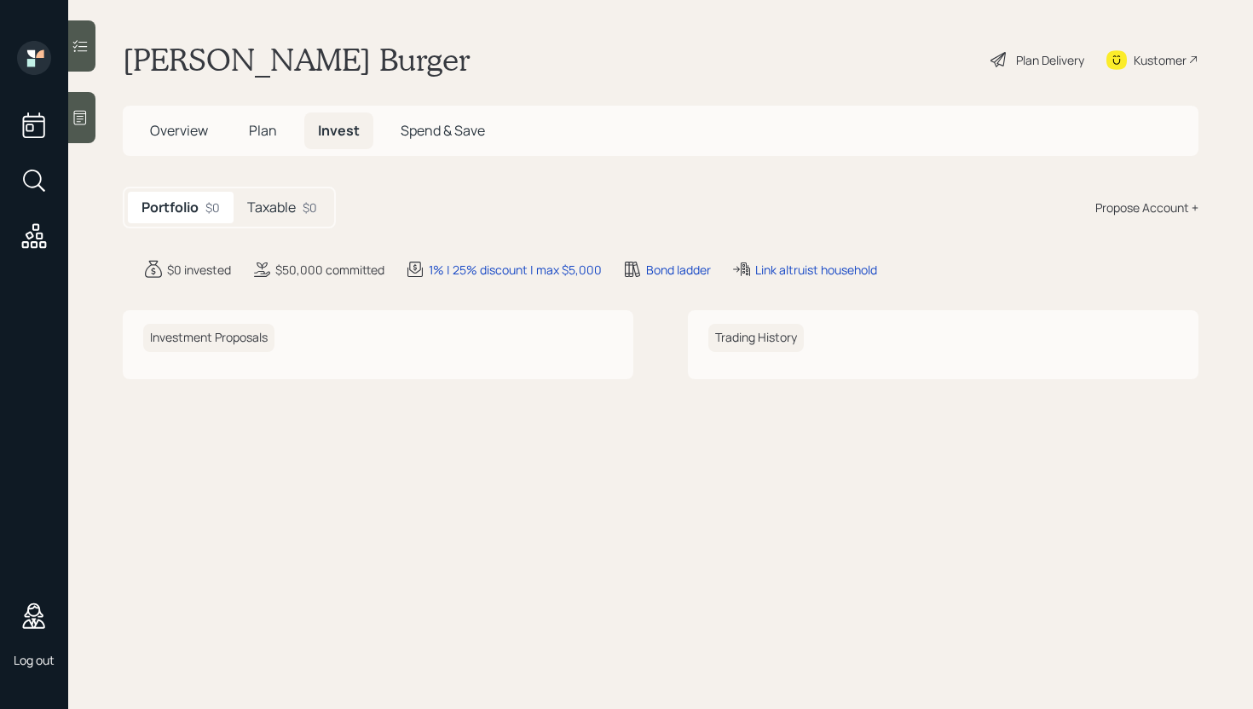
click at [292, 213] on h5 "Taxable" at bounding box center [271, 208] width 49 height 16
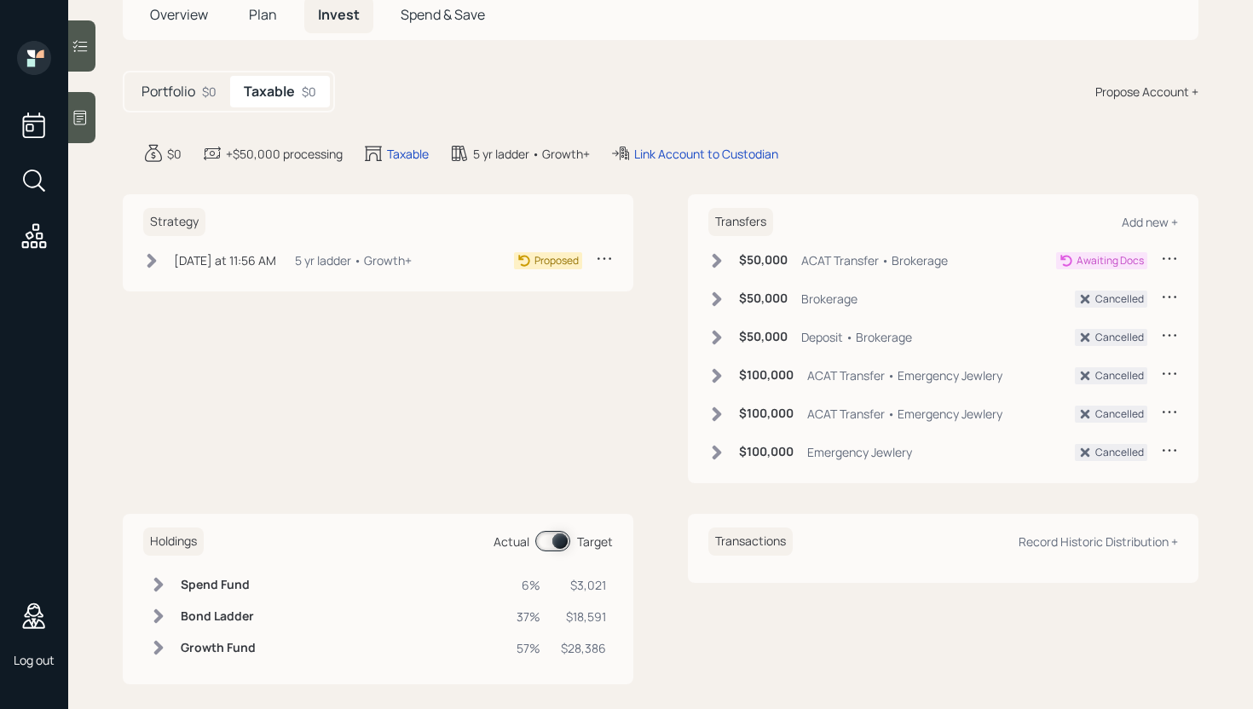
scroll to position [132, 0]
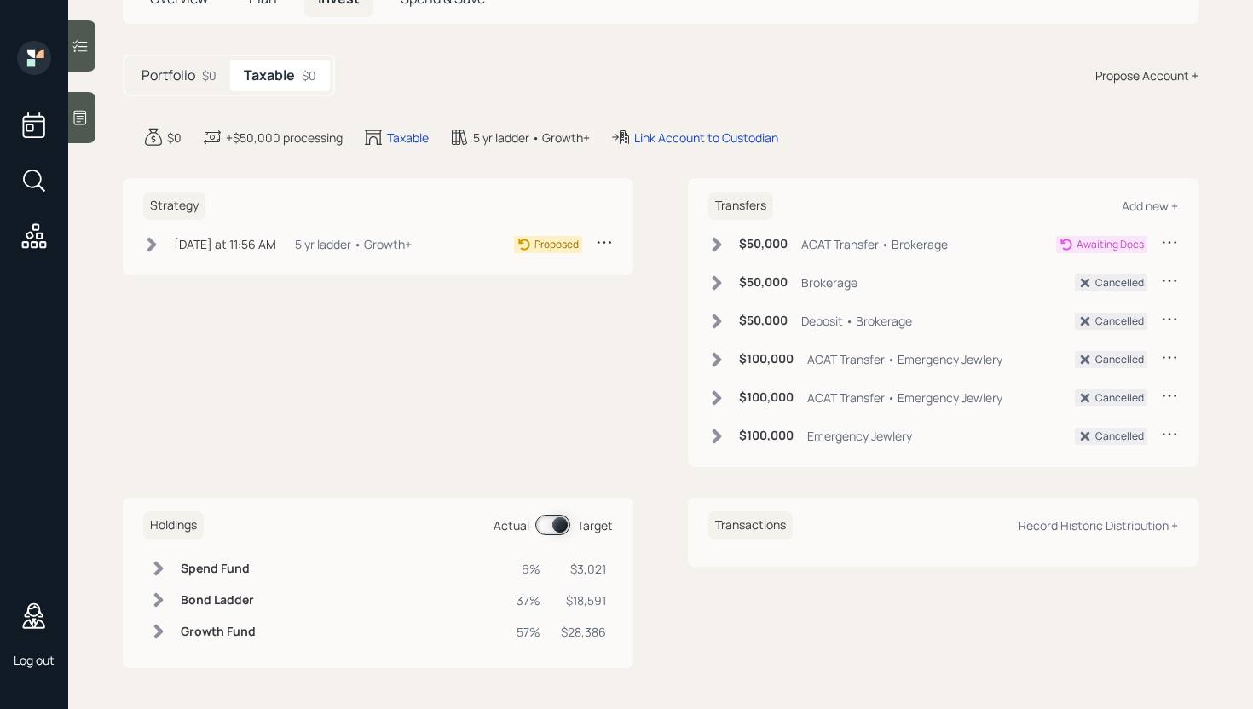
click at [556, 530] on span at bounding box center [552, 525] width 35 height 20
click at [543, 529] on input at bounding box center [539, 526] width 7 height 5
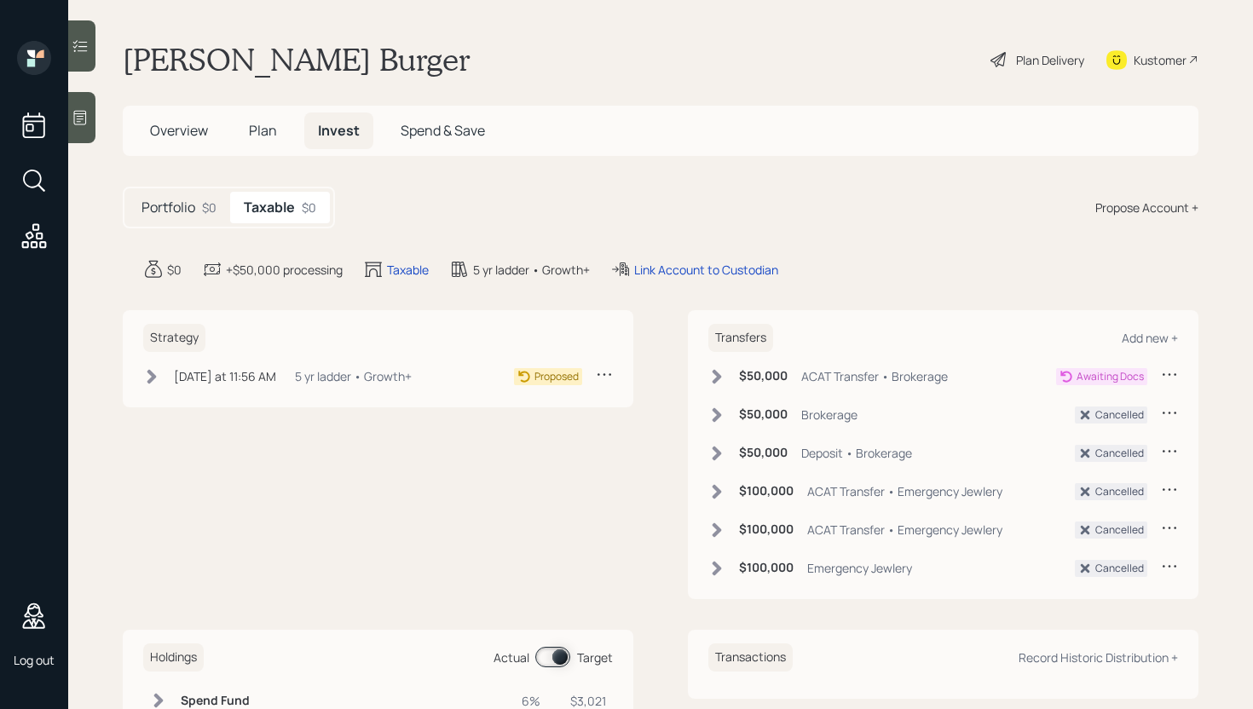
click at [715, 182] on main "Falk Burger Plan Delivery Kustomer Overview Plan Invest Spend & Save Portfolio …" at bounding box center [660, 354] width 1185 height 709
click at [388, 182] on main "Falk Burger Plan Delivery Kustomer Overview Plan Invest Spend & Save Portfolio …" at bounding box center [660, 354] width 1185 height 709
click at [714, 269] on div "Link Account to Custodian" at bounding box center [706, 270] width 144 height 18
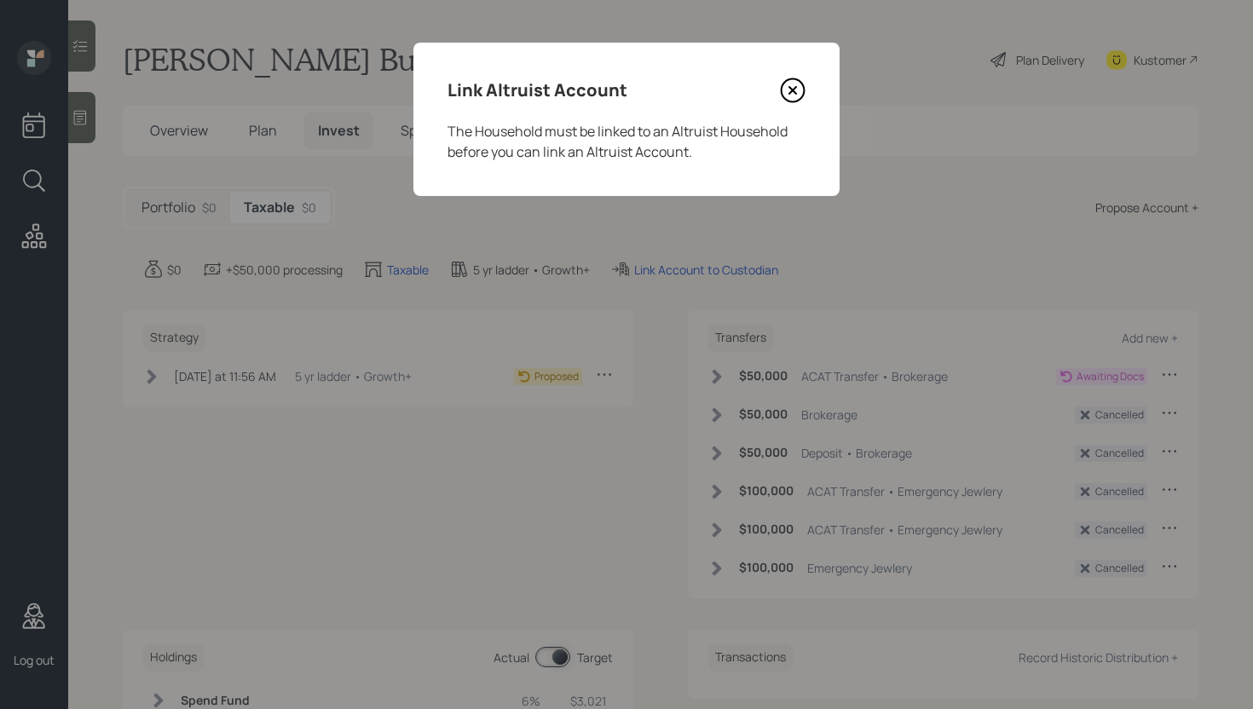
click at [715, 97] on icon at bounding box center [793, 91] width 26 height 26
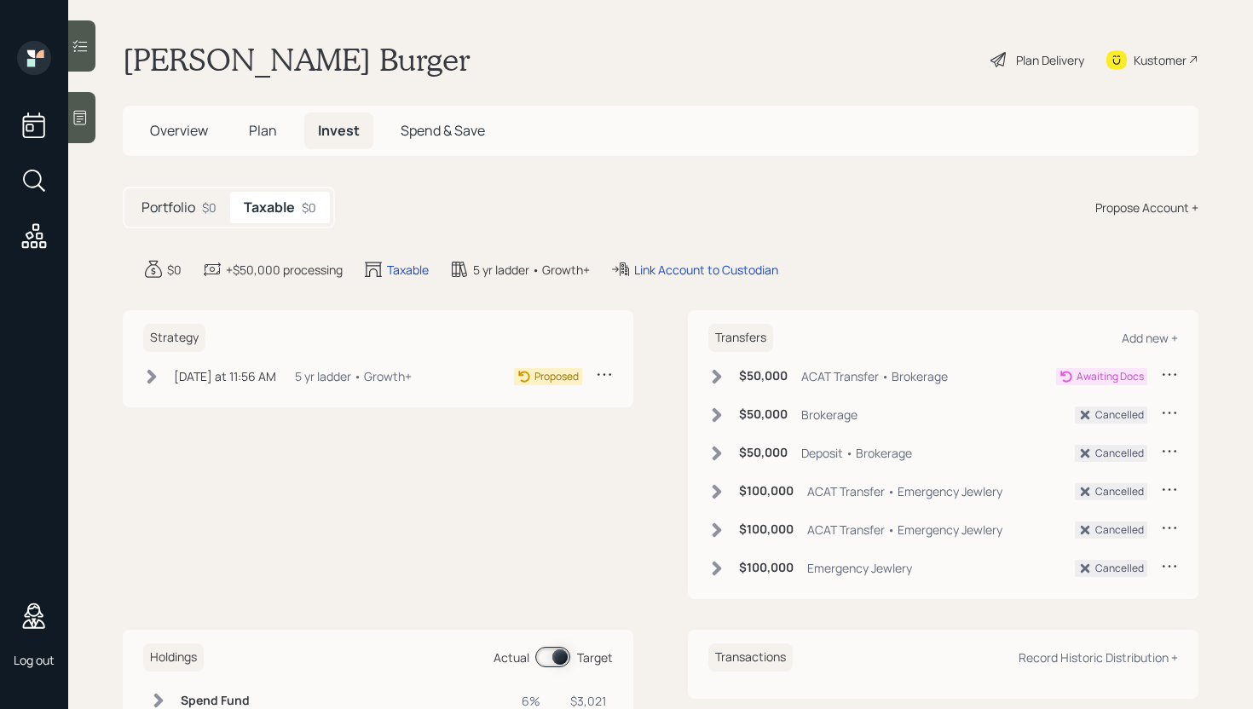
click at [194, 211] on h5 "Portfolio" at bounding box center [169, 208] width 54 height 16
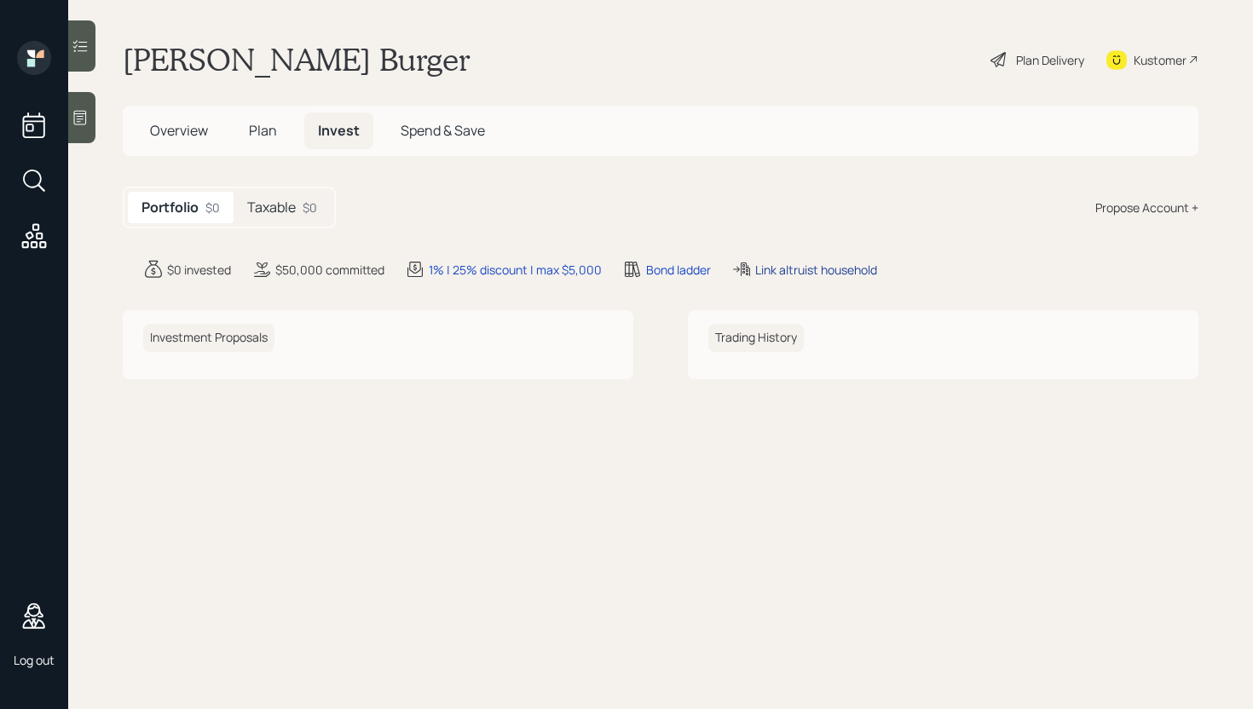
click at [715, 270] on div "Link altruist household" at bounding box center [816, 270] width 122 height 18
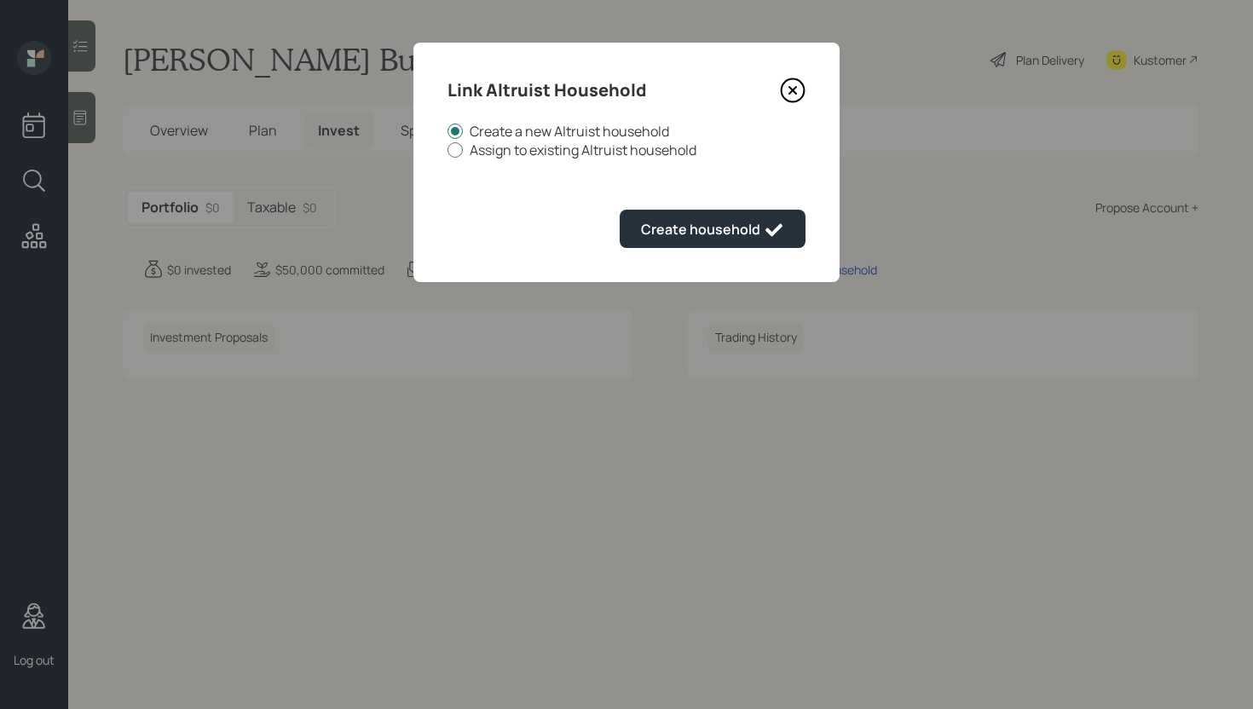
click at [667, 148] on label "Assign to existing Altruist household" at bounding box center [627, 150] width 358 height 19
click at [448, 150] on input "Assign to existing Altruist household" at bounding box center [447, 150] width 1 height 1
radio input "true"
radio input "false"
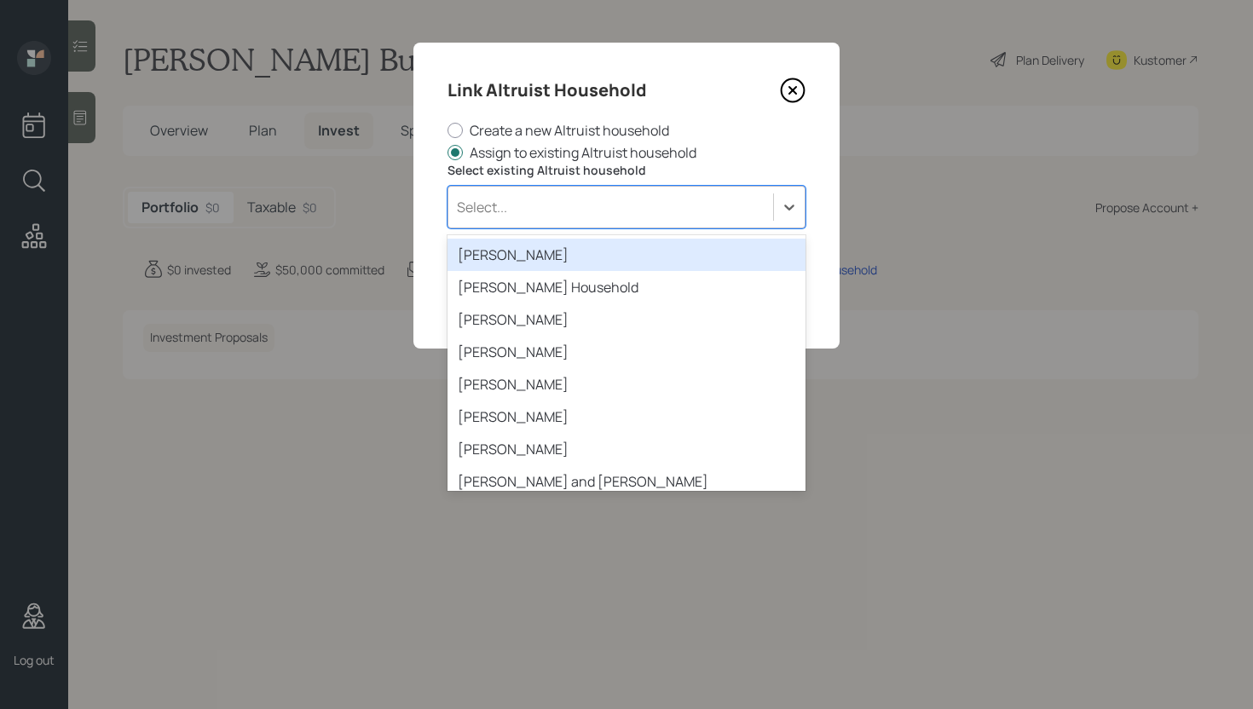
click at [652, 204] on div "Select..." at bounding box center [611, 207] width 325 height 29
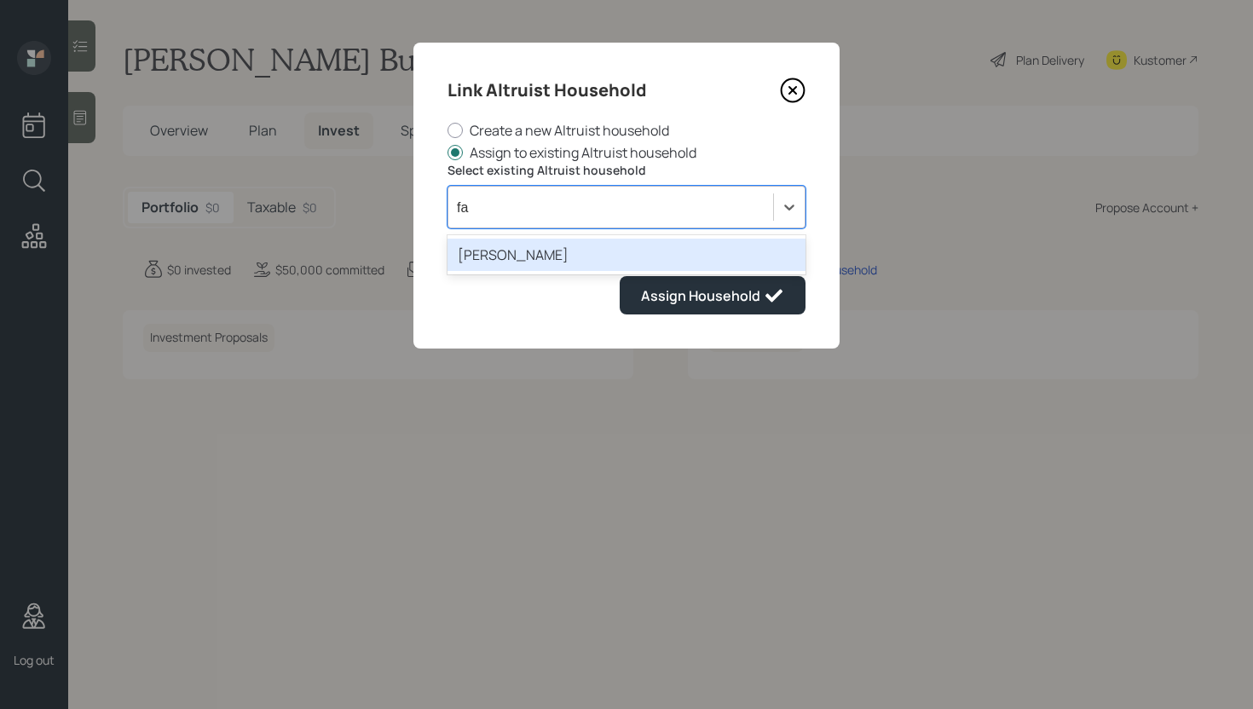
type input "f"
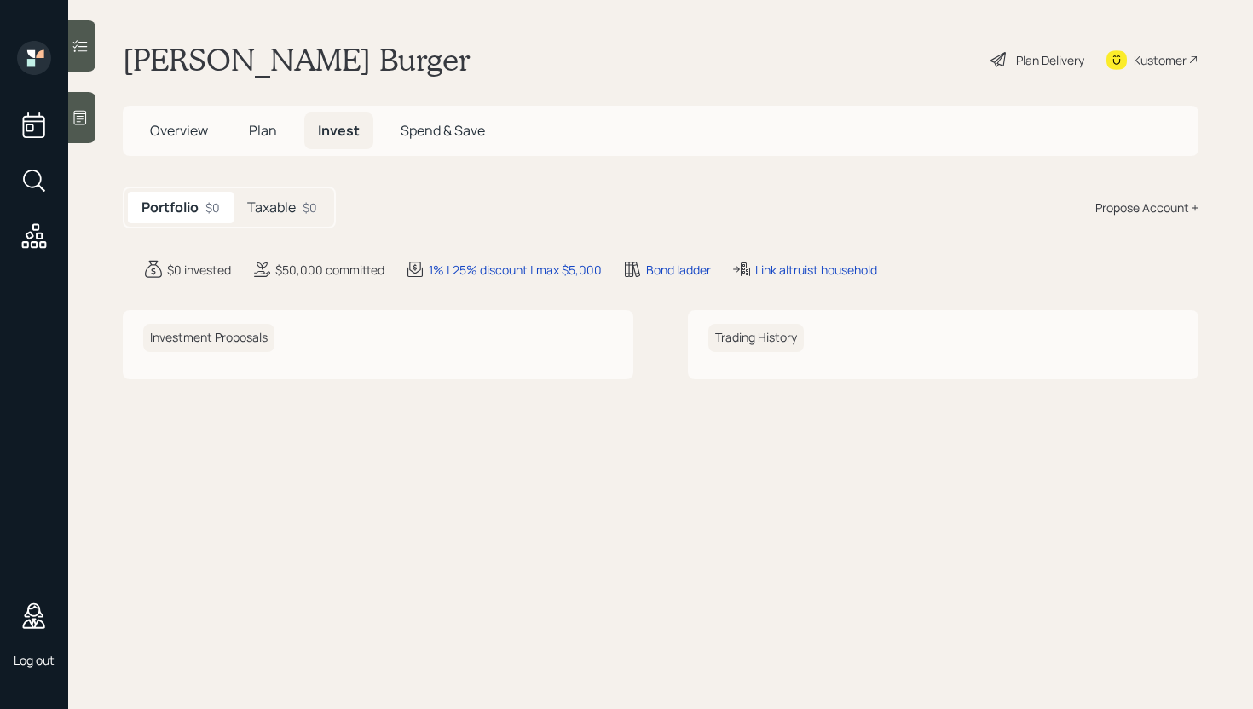
click at [297, 214] on div "Taxable $0" at bounding box center [282, 208] width 97 height 32
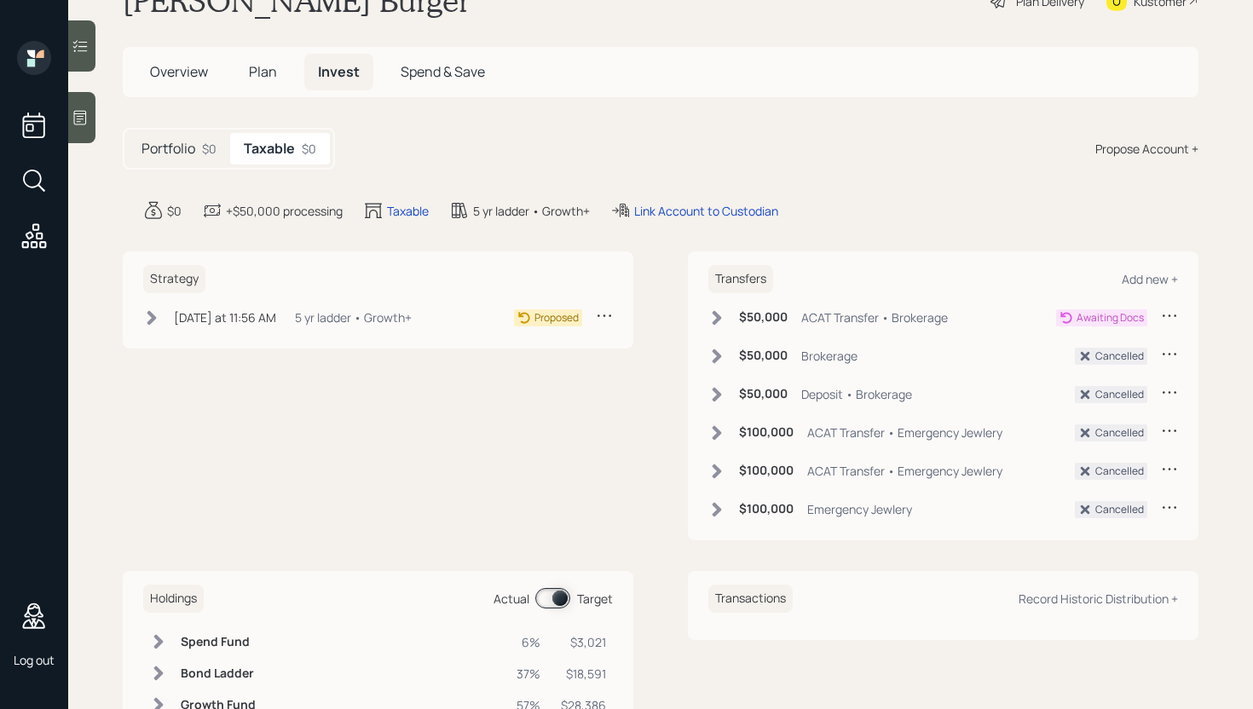
scroll to position [132, 0]
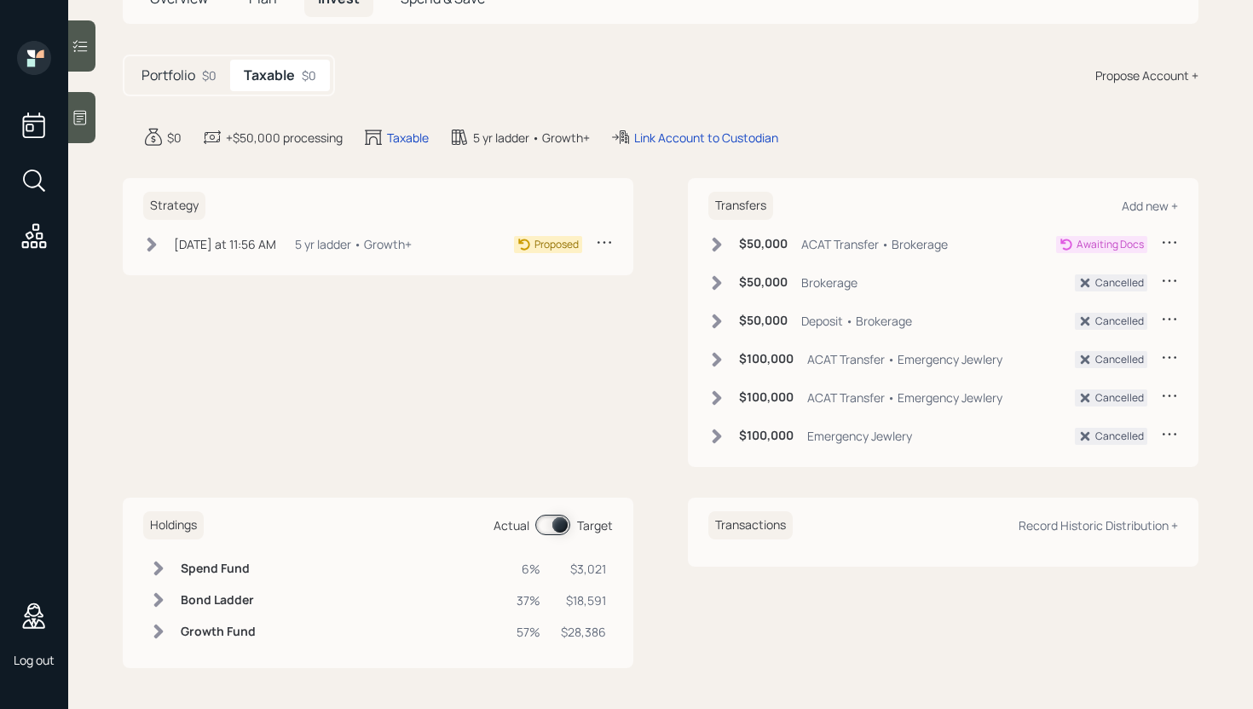
click at [715, 236] on icon at bounding box center [717, 244] width 17 height 17
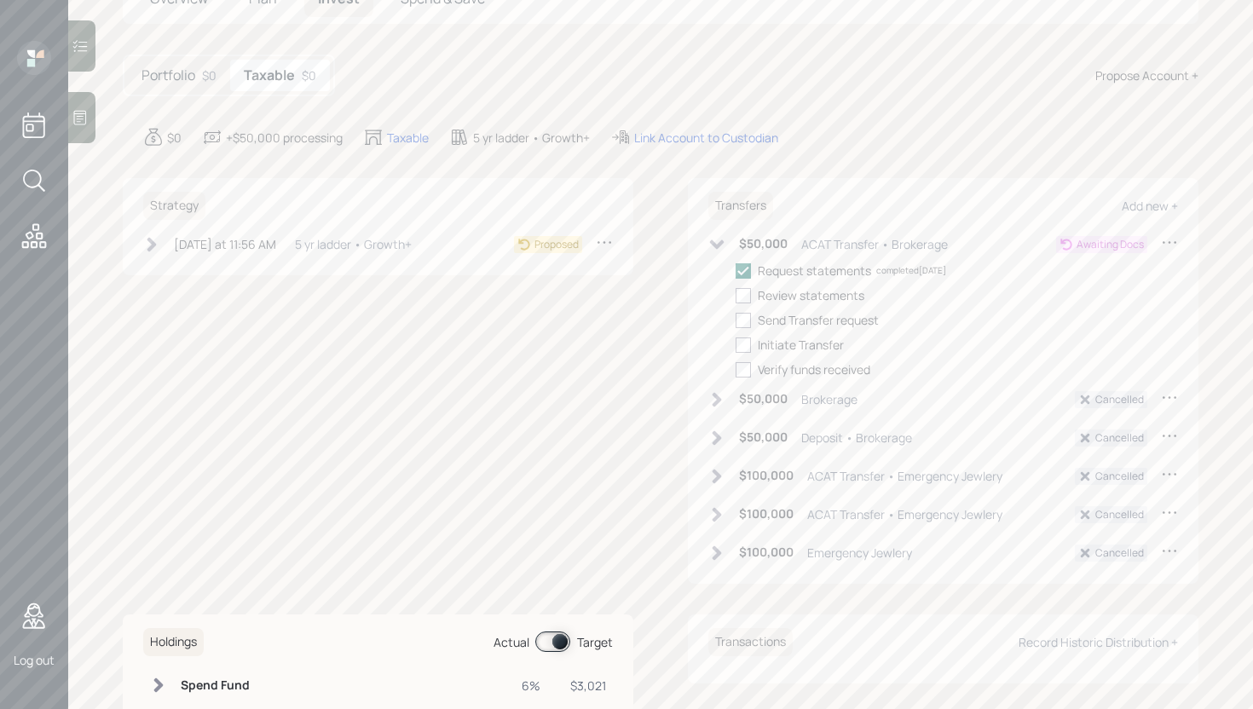
click at [715, 242] on icon at bounding box center [717, 244] width 17 height 17
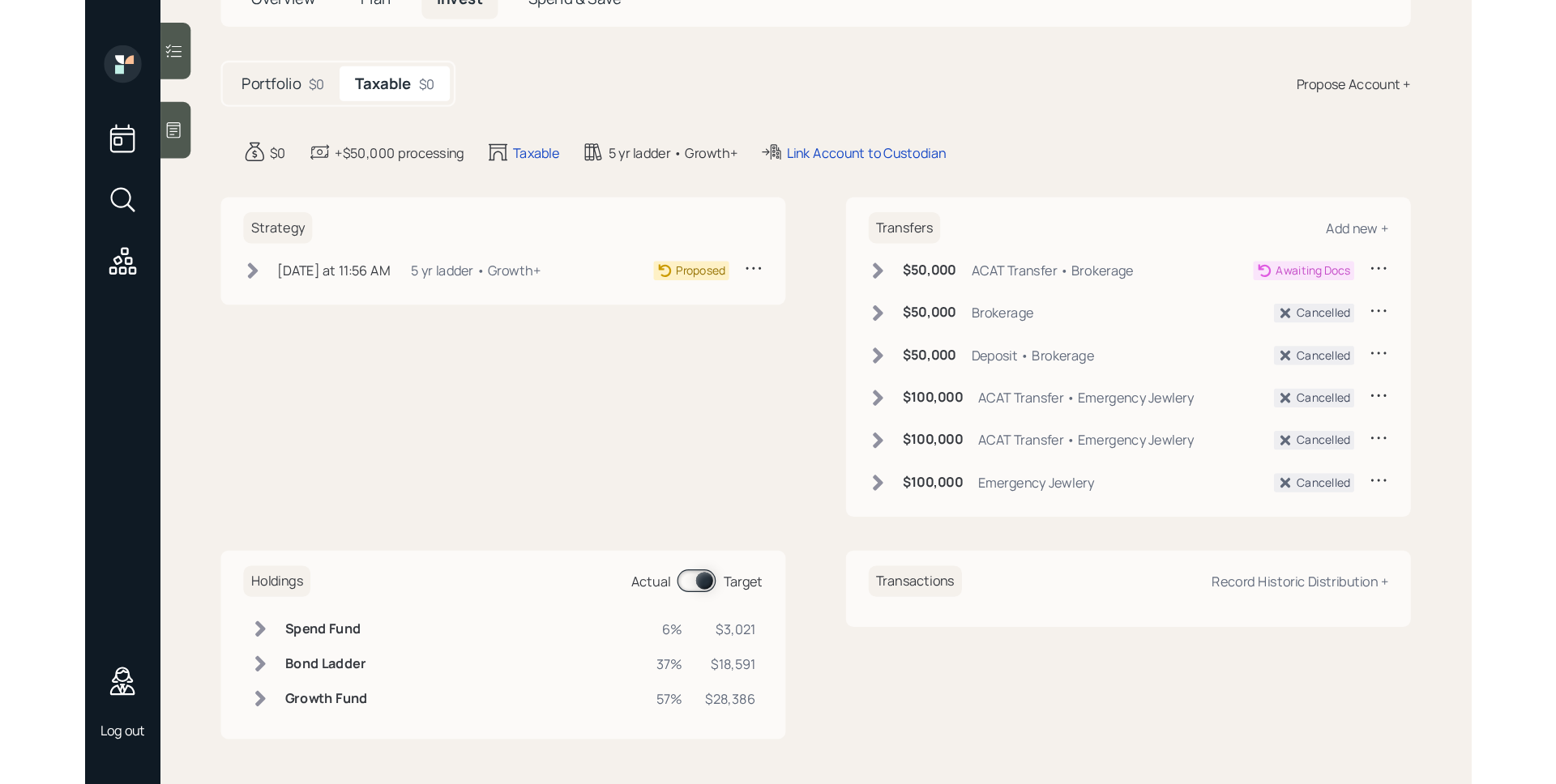
scroll to position [0, 0]
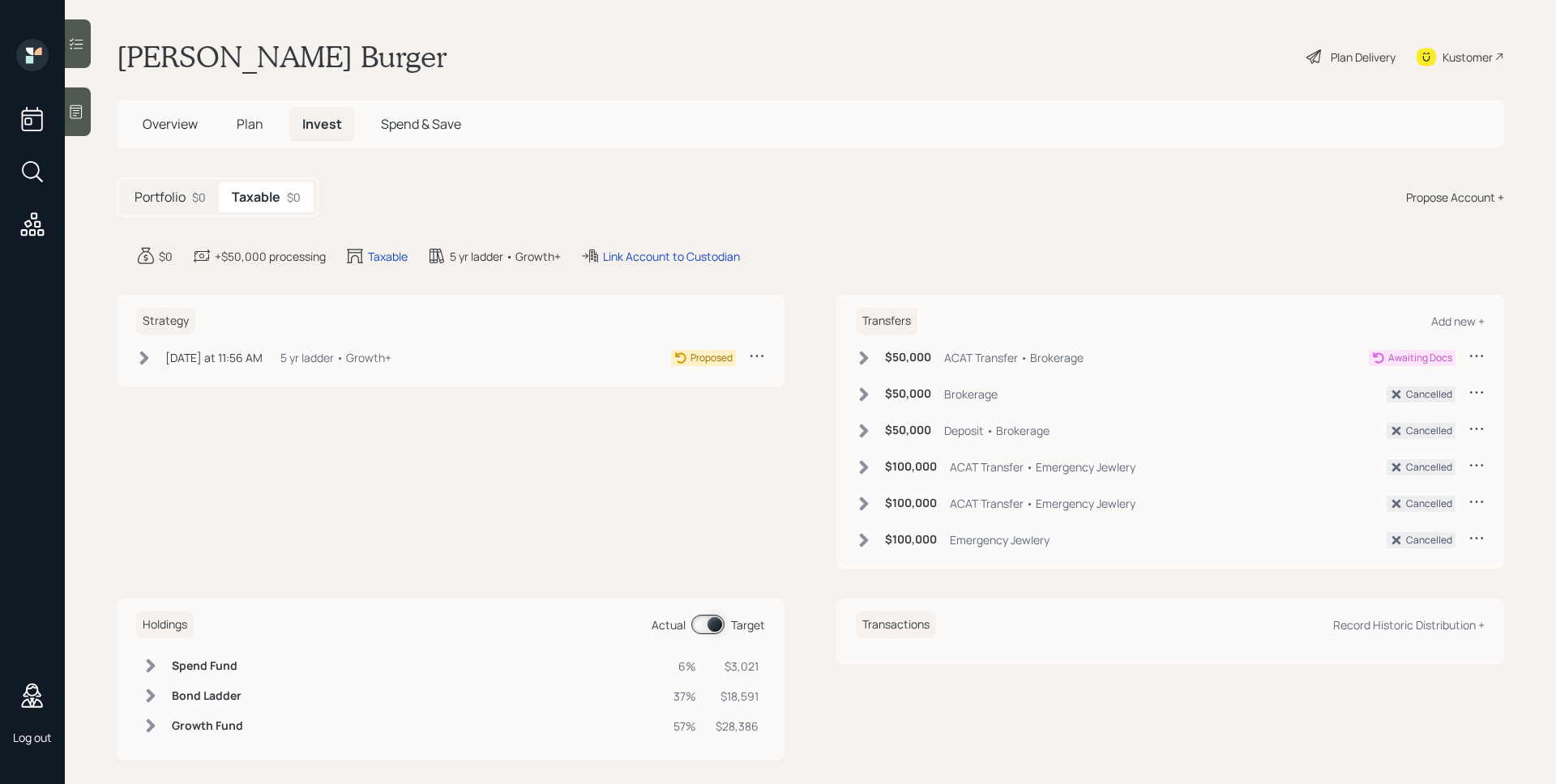
click at [680, 354] on icon at bounding box center [864, 357] width 9 height 13
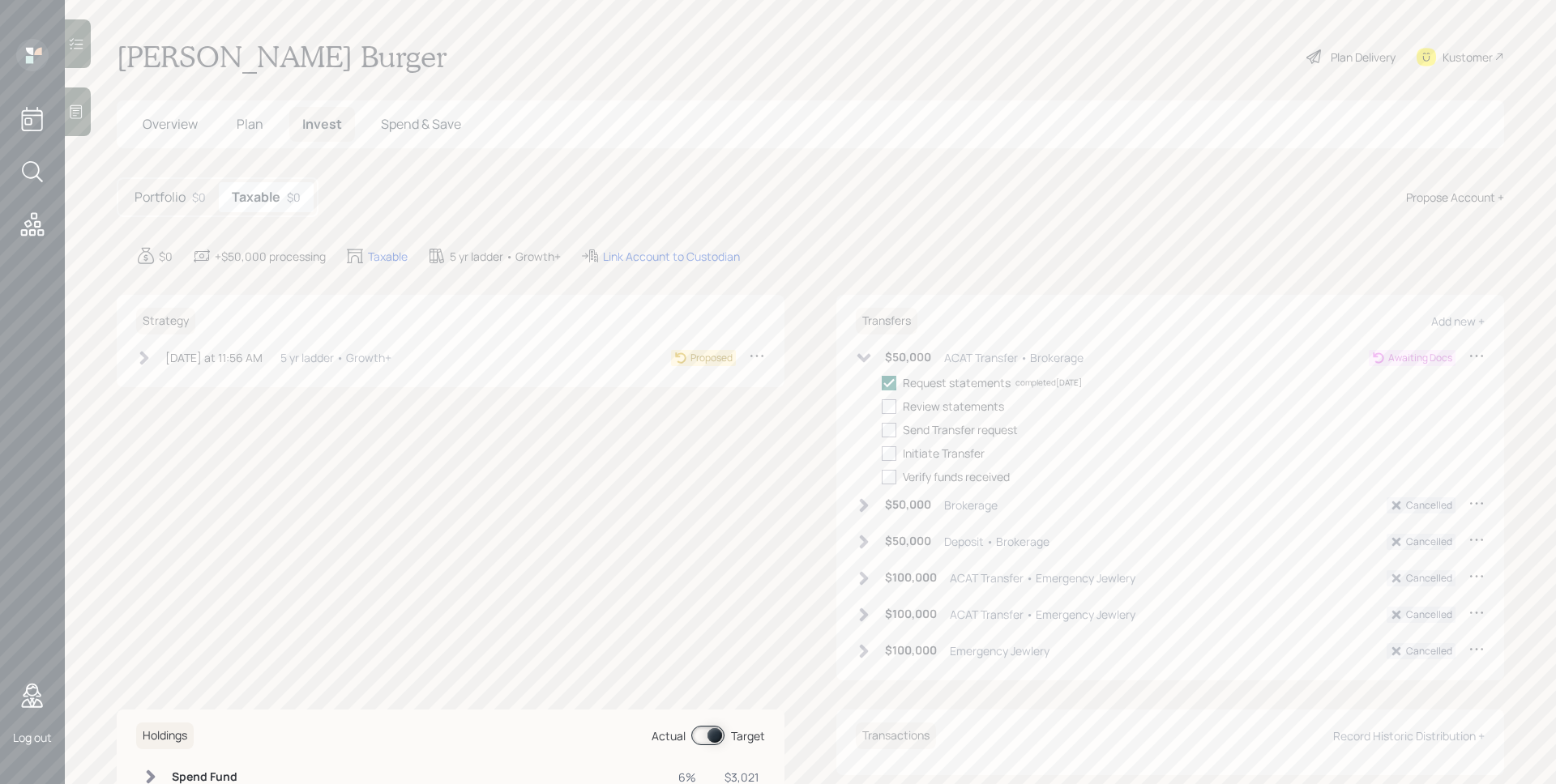
click at [680, 354] on icon at bounding box center [863, 357] width 16 height 16
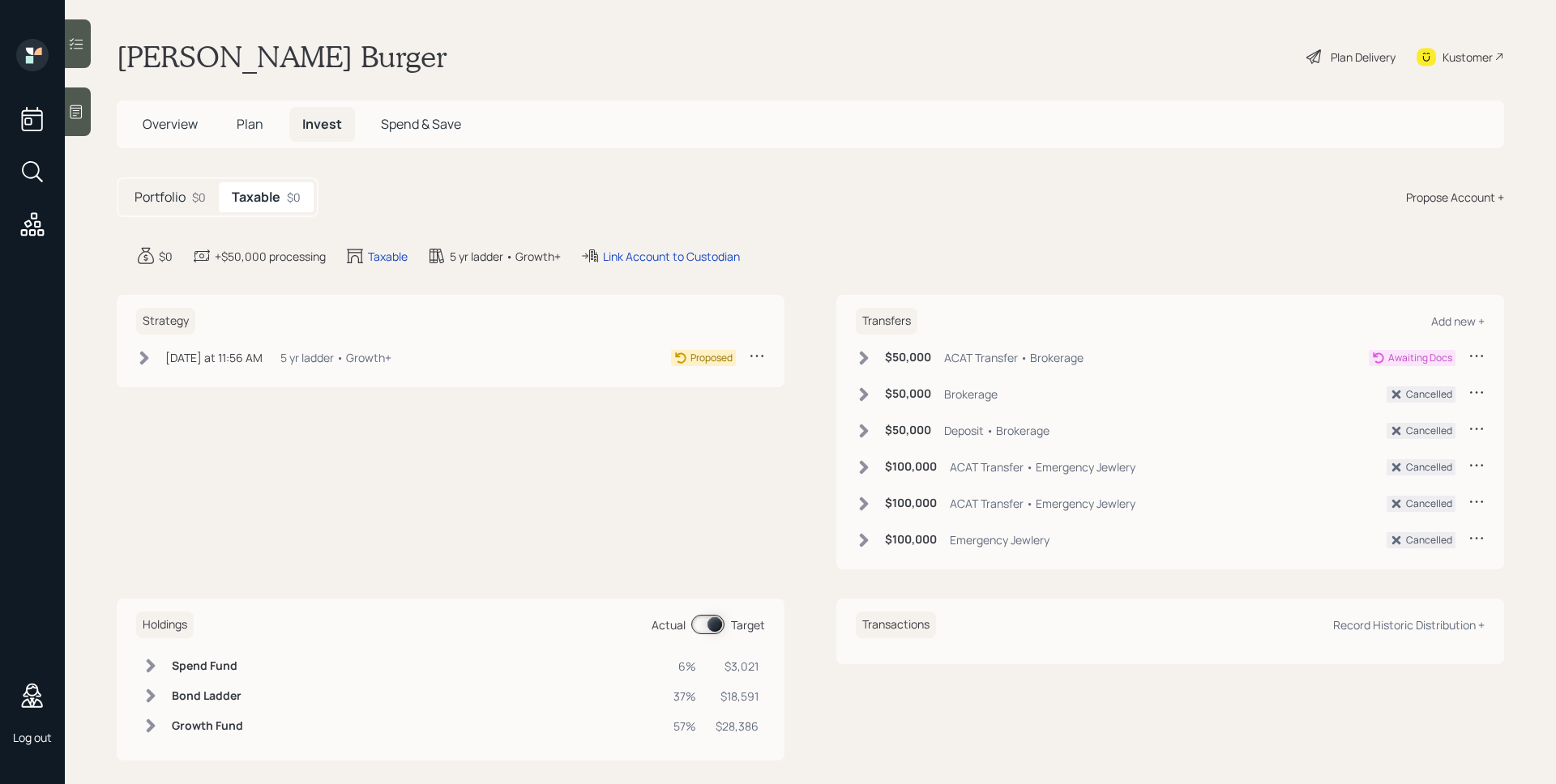
click at [261, 127] on span "Plan" at bounding box center [250, 124] width 27 height 18
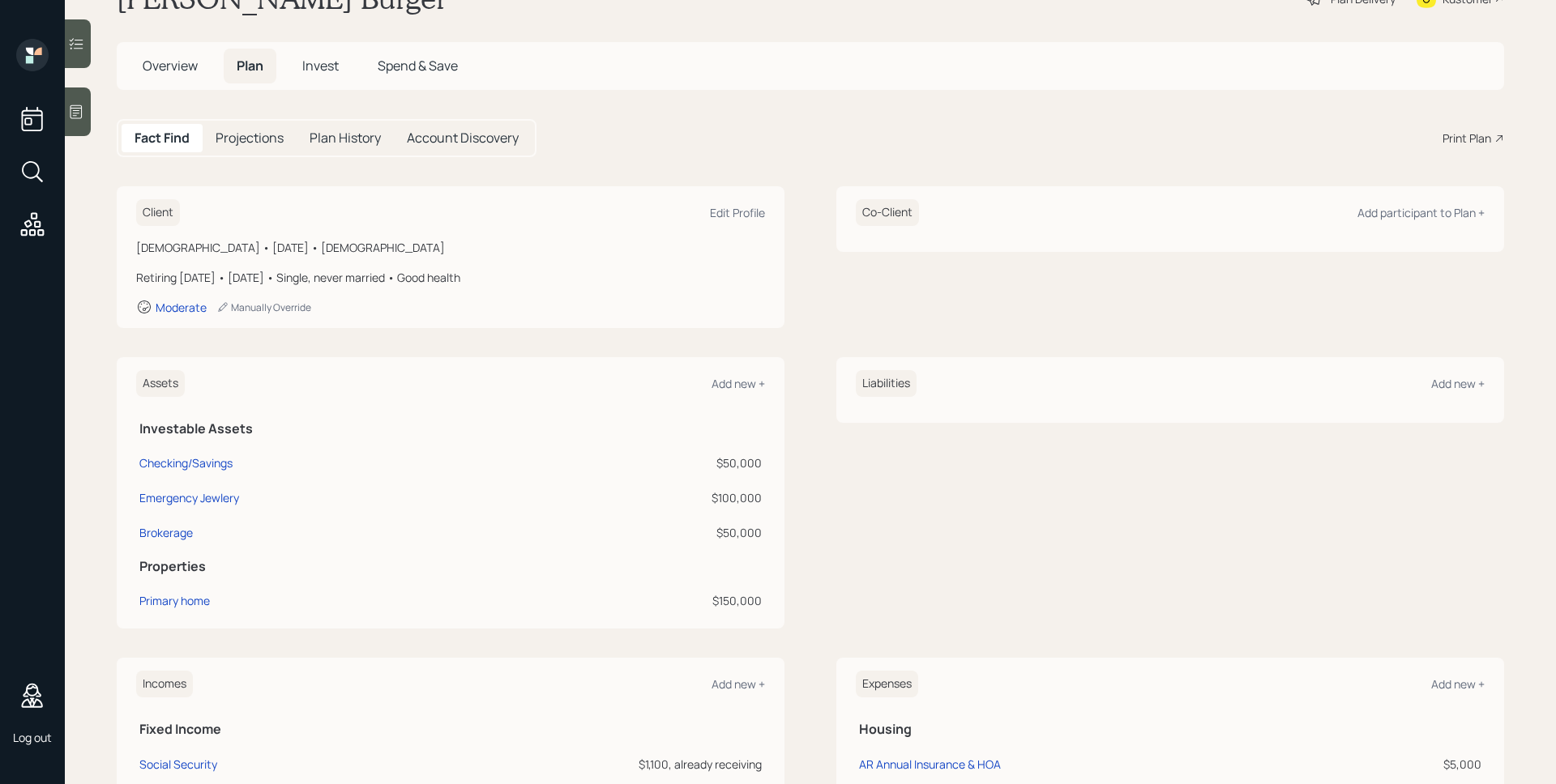
scroll to position [70, 0]
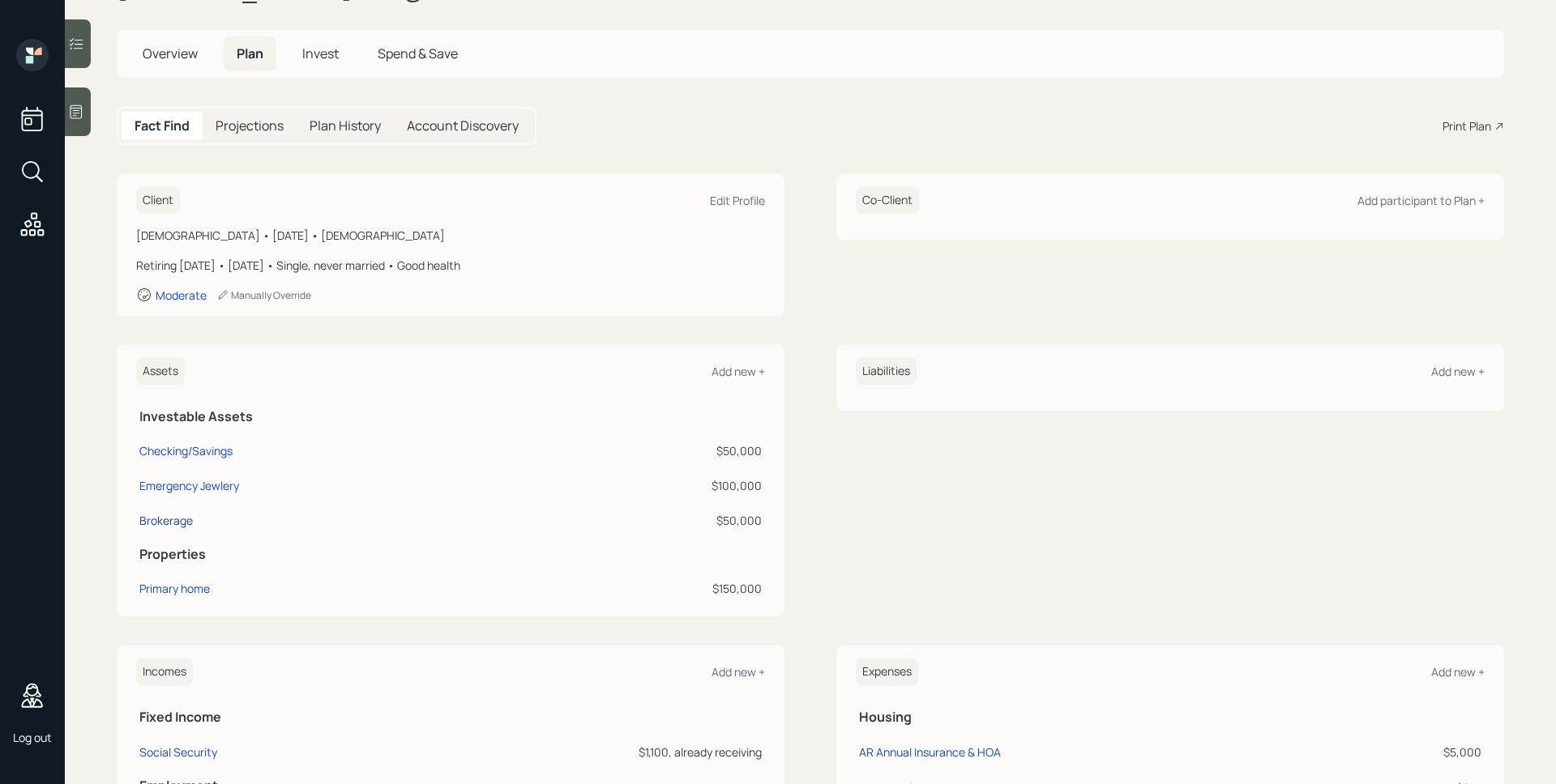
click at [182, 520] on div "Brokerage" at bounding box center [166, 521] width 53 height 17
select select "taxable"
select select "aggressive"
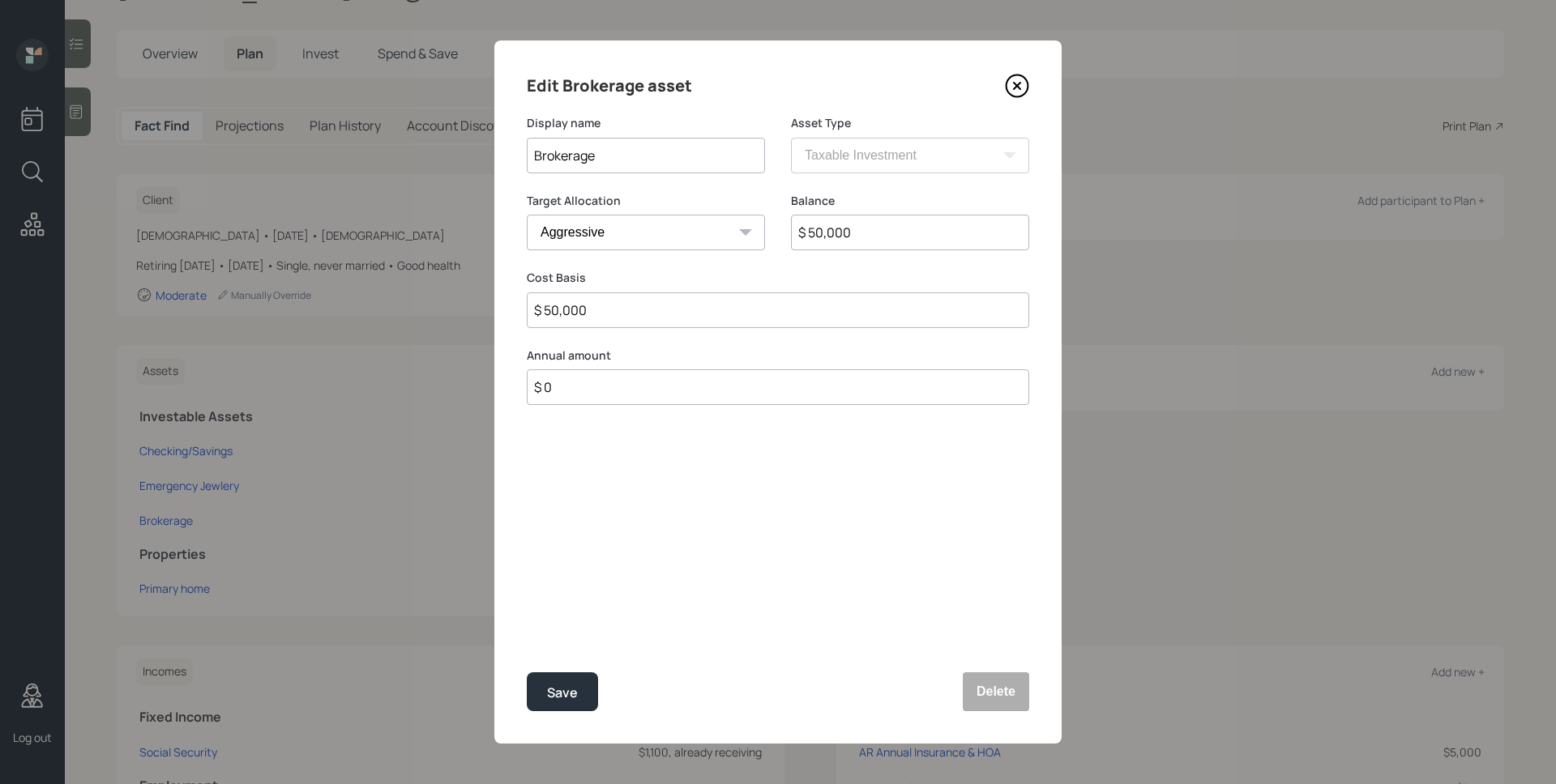
click at [680, 80] on icon at bounding box center [1017, 86] width 25 height 25
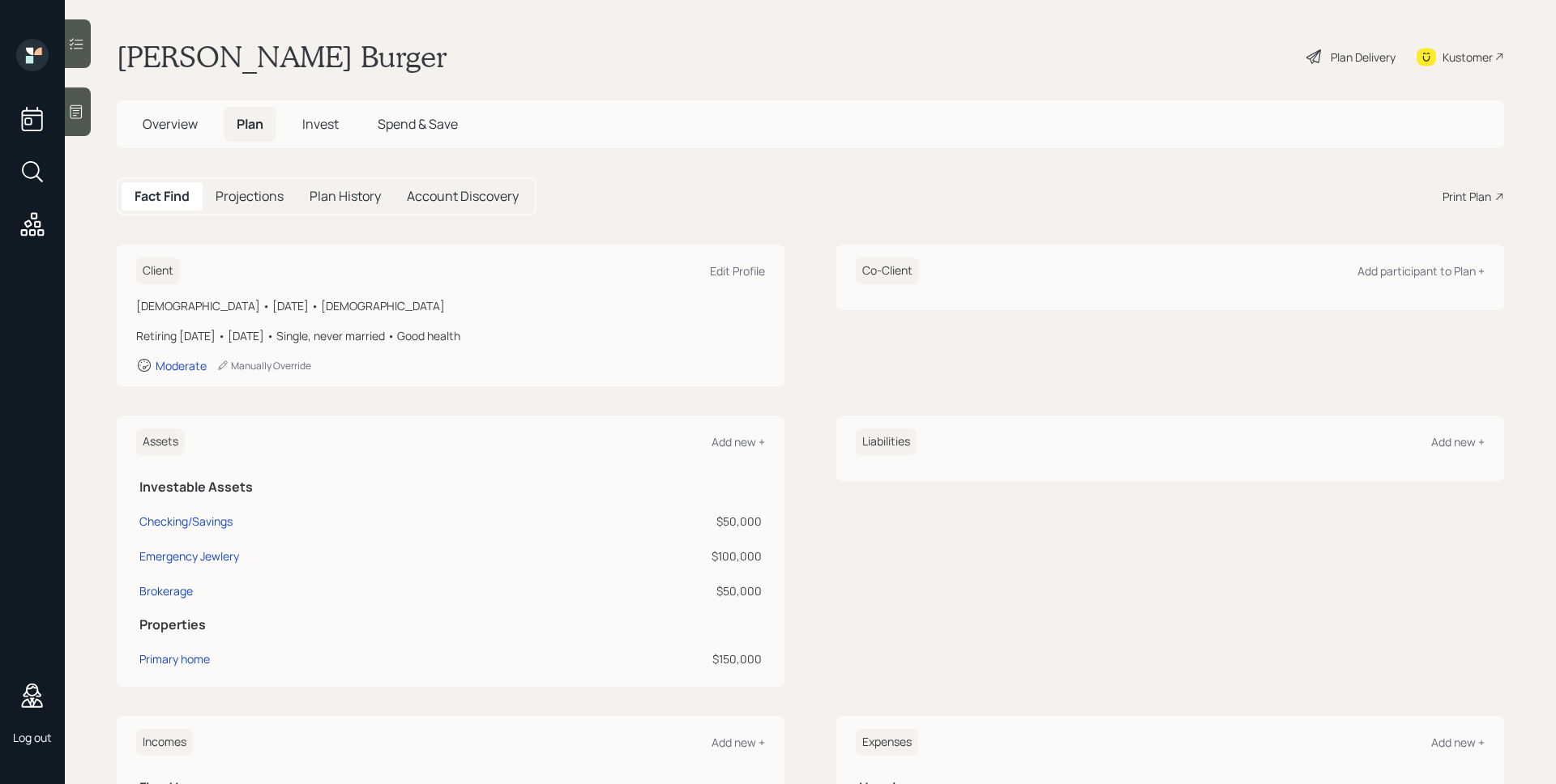
click at [680, 58] on div "Plan Delivery" at bounding box center [1363, 57] width 65 height 17
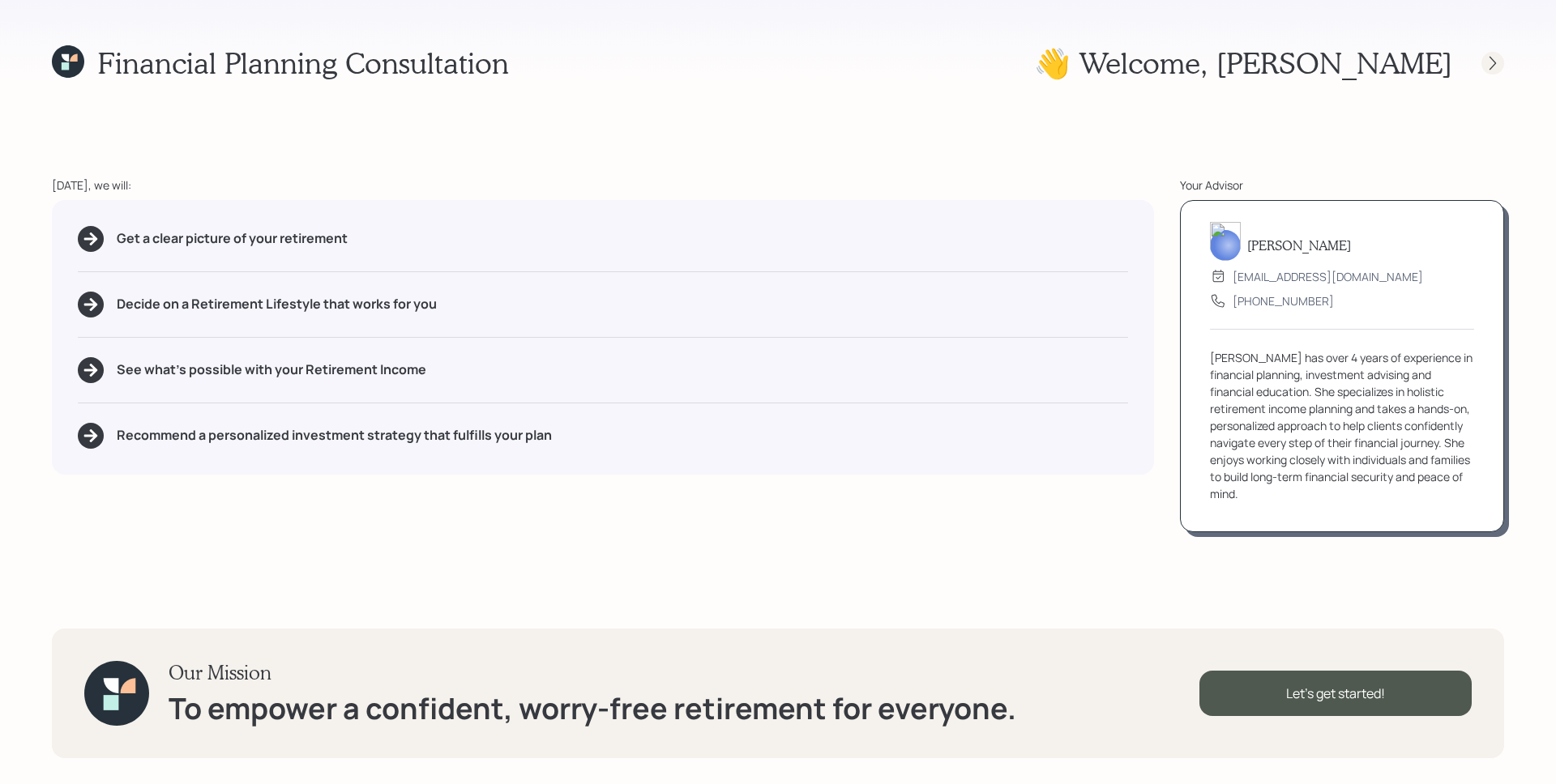
click at [680, 66] on icon at bounding box center [1492, 63] width 16 height 16
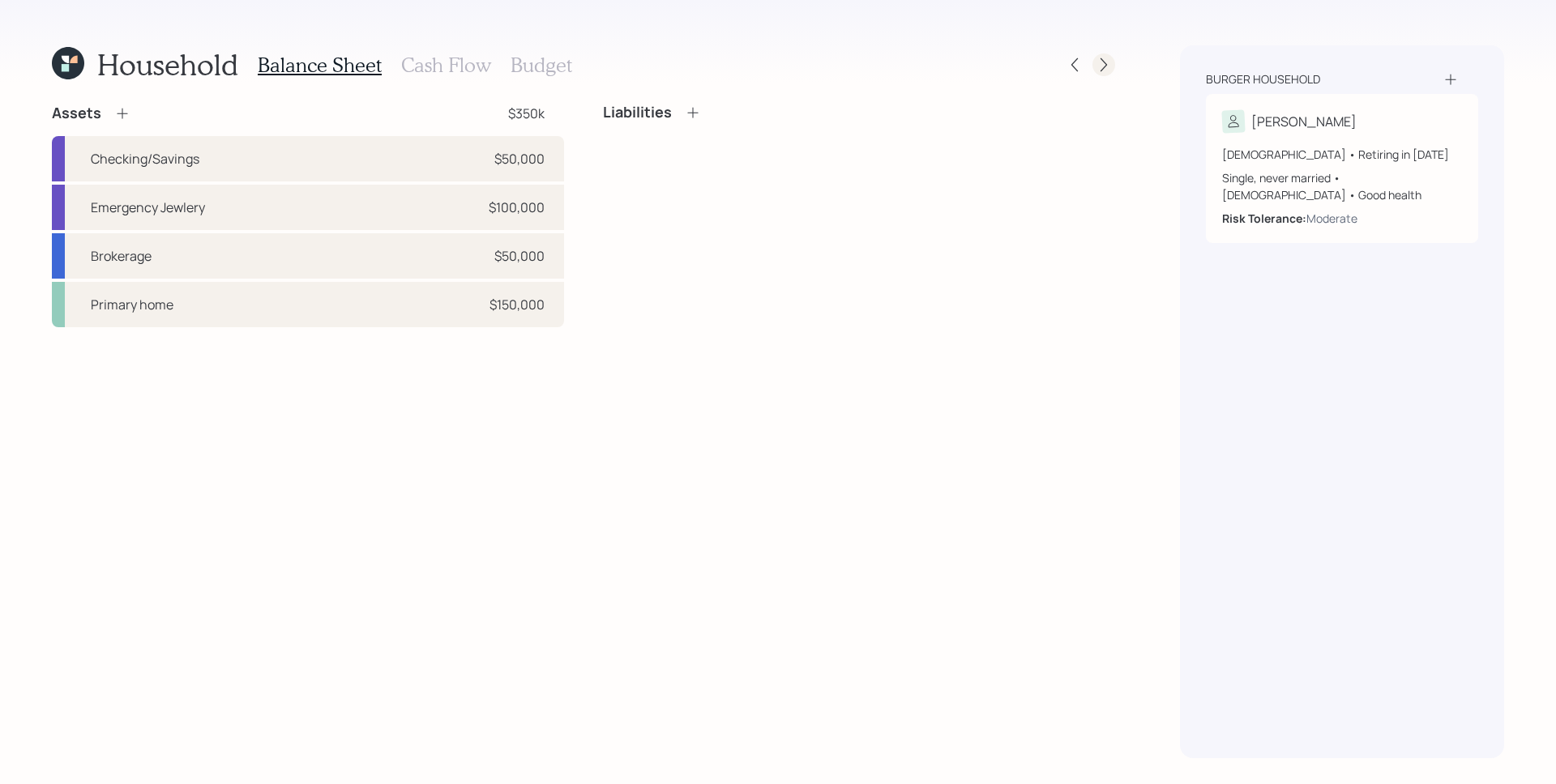
click at [680, 67] on div at bounding box center [1104, 65] width 23 height 23
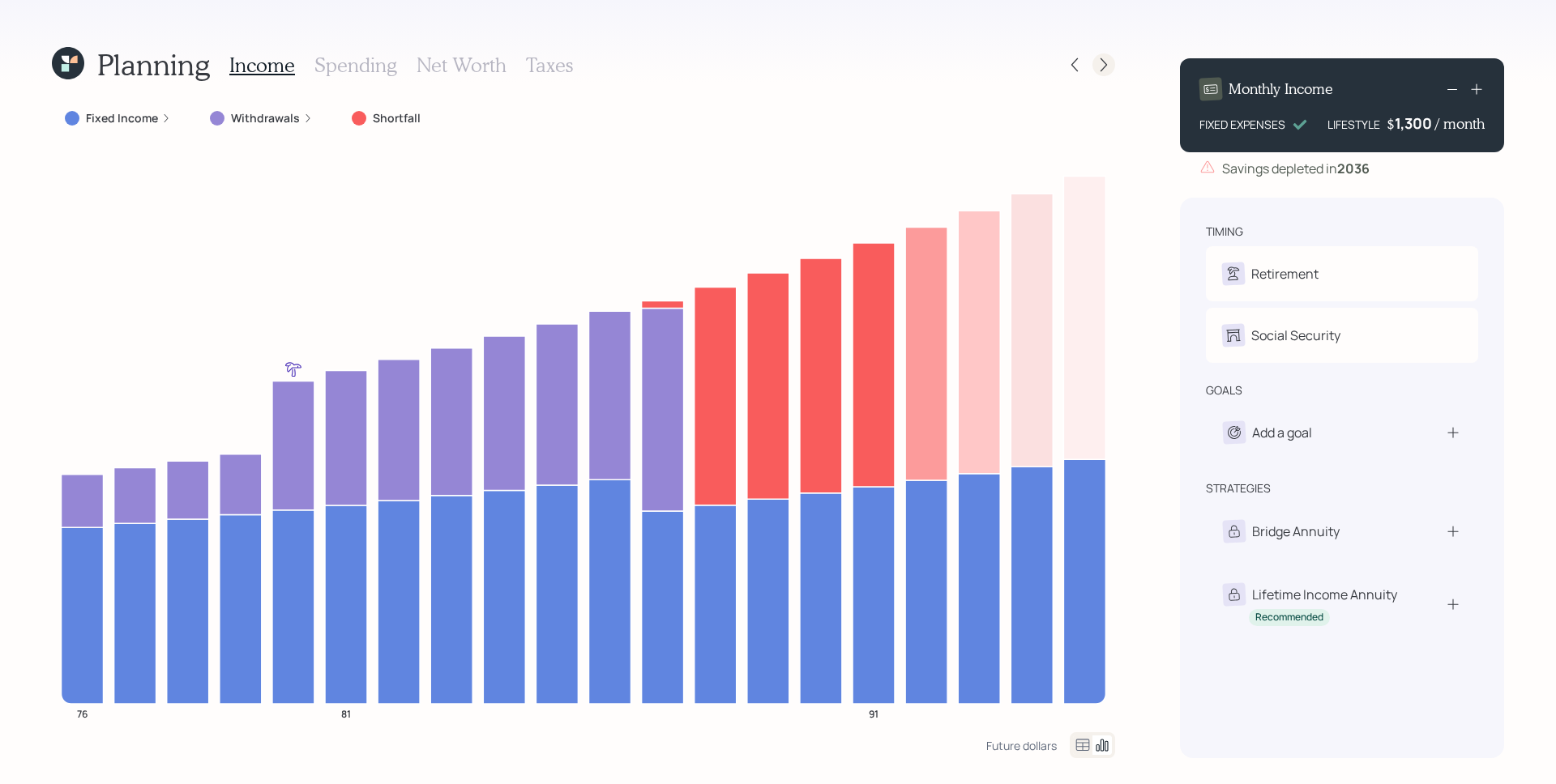
click at [680, 67] on icon at bounding box center [1104, 65] width 16 height 16
